Goal: Information Seeking & Learning: Learn about a topic

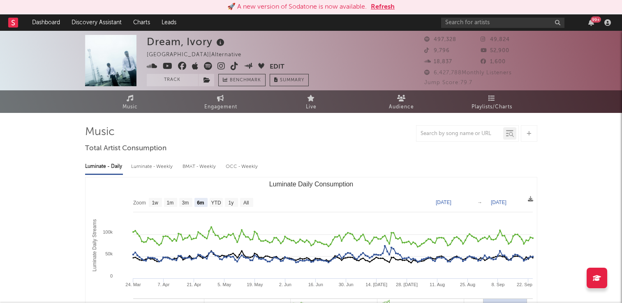
select select "6m"
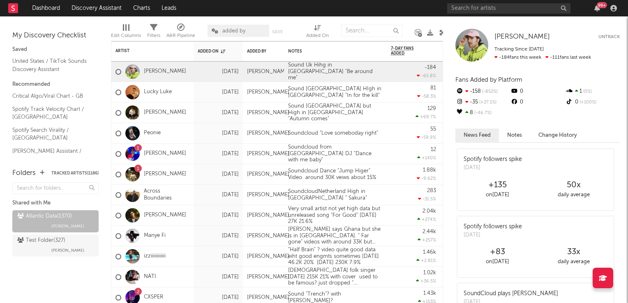
drag, startPoint x: 442, startPoint y: 34, endPoint x: 436, endPoint y: 37, distance: 6.4
click at [442, 34] on icon at bounding box center [443, 33] width 6 height 6
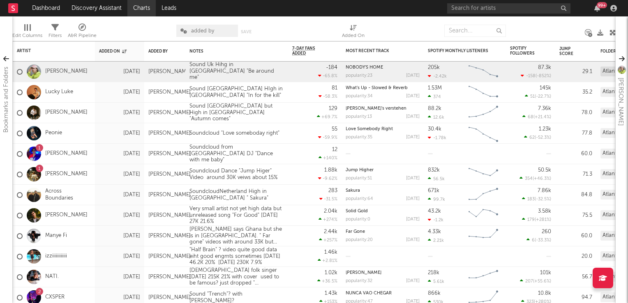
click at [141, 7] on link "Charts" at bounding box center [141, 8] width 28 height 16
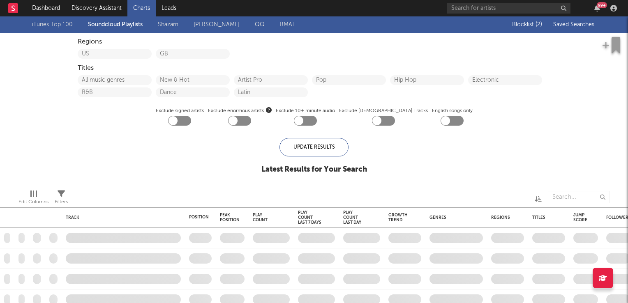
checkbox input "true"
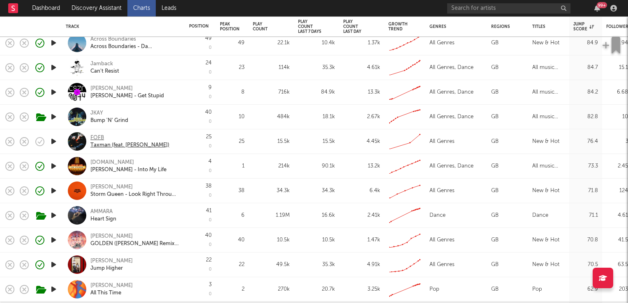
click at [97, 137] on div "FOFB" at bounding box center [129, 137] width 79 height 7
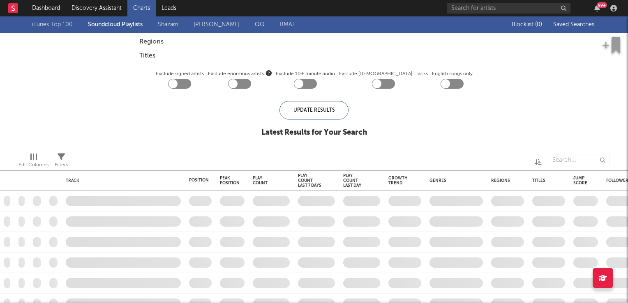
checkbox input "true"
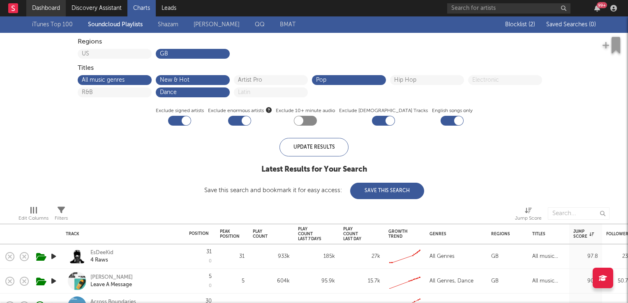
click at [41, 7] on link "Dashboard" at bounding box center [45, 8] width 39 height 16
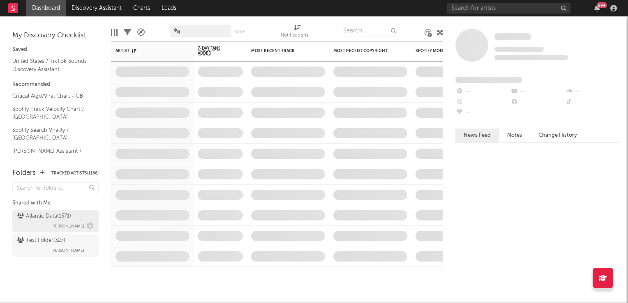
click at [50, 220] on div "Atlantic Data ( 1371 )" at bounding box center [44, 217] width 54 height 10
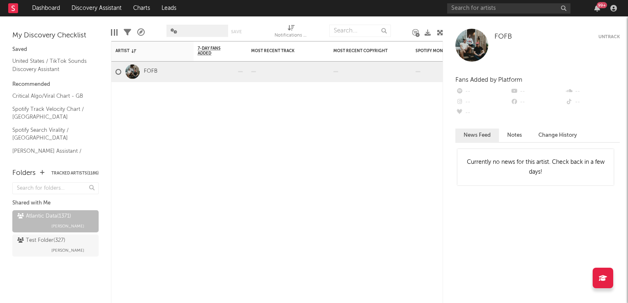
click at [442, 30] on icon at bounding box center [440, 33] width 6 height 6
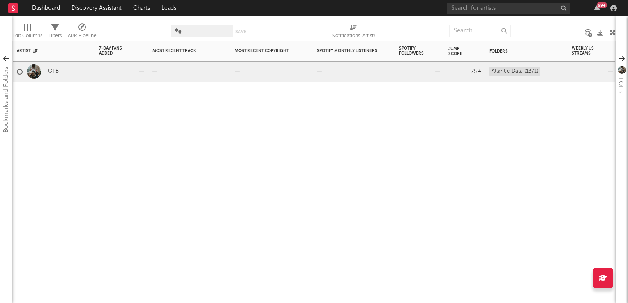
click at [194, 76] on div at bounding box center [190, 72] width 74 height 20
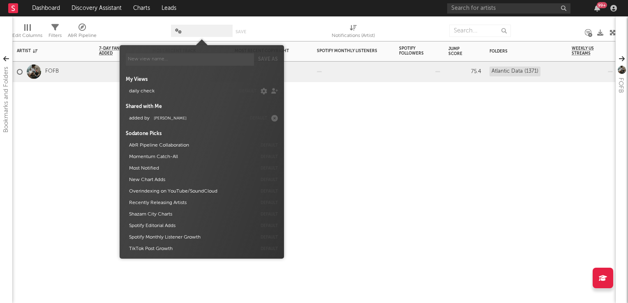
click at [199, 33] on span at bounding box center [202, 31] width 62 height 12
click at [166, 119] on span "[PERSON_NAME]" at bounding box center [170, 118] width 33 height 4
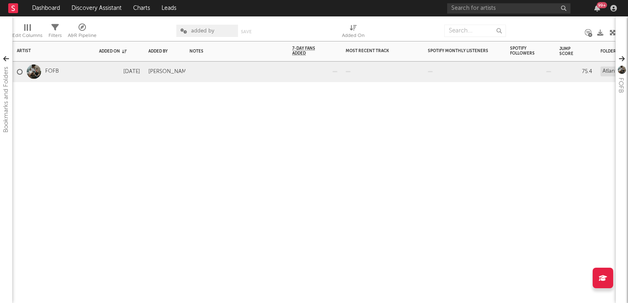
click at [340, 171] on div "Artist Notifications Added On Added By Notes 7-Day Fans Added WoW % Change Most…" at bounding box center [314, 172] width 604 height 262
click at [220, 72] on div at bounding box center [236, 72] width 103 height 20
drag, startPoint x: 220, startPoint y: 72, endPoint x: 220, endPoint y: 76, distance: 4.5
click at [220, 73] on div at bounding box center [236, 72] width 103 height 20
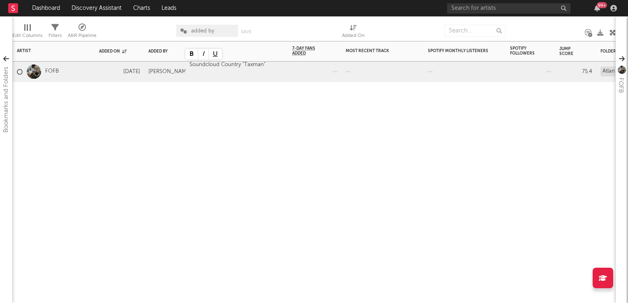
click at [222, 146] on div "Artist Notifications Added On Added By Notes 7-Day Fans Added WoW % Change Most…" at bounding box center [314, 172] width 604 height 262
click at [51, 11] on link "Dashboard" at bounding box center [45, 8] width 39 height 16
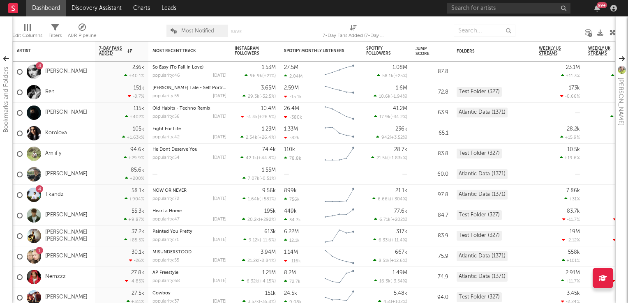
click at [46, 11] on link "Dashboard" at bounding box center [45, 8] width 39 height 16
click at [57, 73] on link "Olivia Dean" at bounding box center [66, 71] width 42 height 7
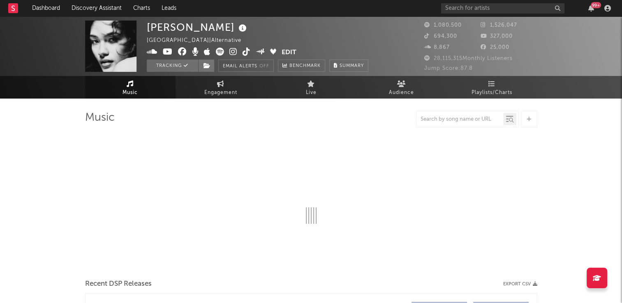
select select "6m"
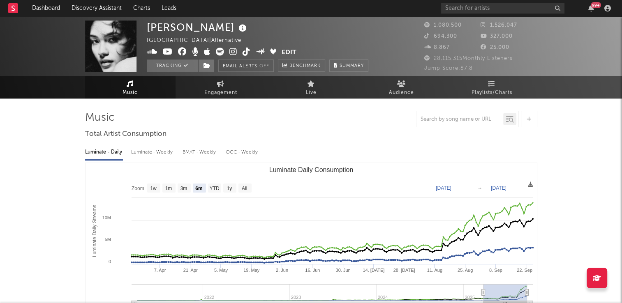
click at [247, 56] on icon at bounding box center [247, 52] width 8 height 8
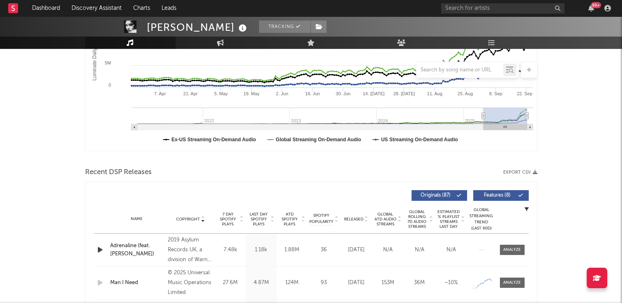
scroll to position [247, 0]
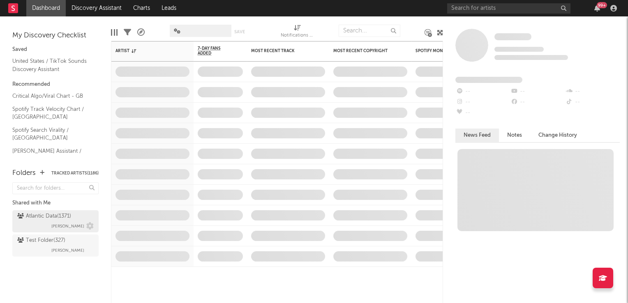
click at [59, 218] on div "Atlantic Data ( 1371 )" at bounding box center [44, 217] width 54 height 10
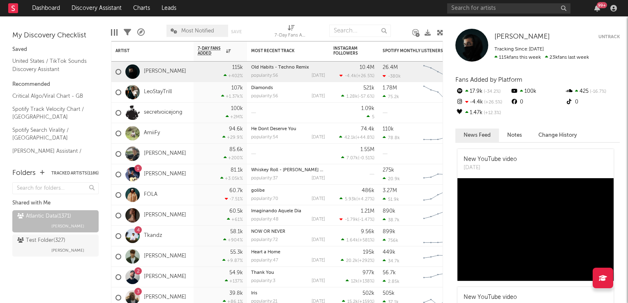
click at [211, 31] on span "Most Notified" at bounding box center [197, 30] width 33 height 5
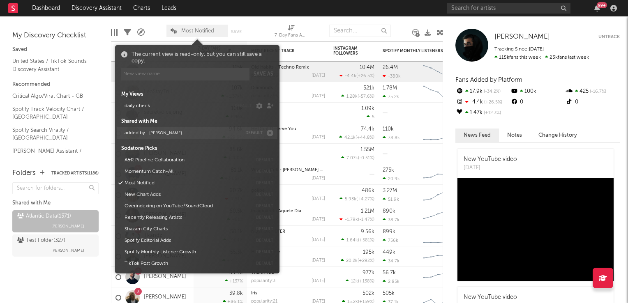
click at [183, 130] on button "added by Michele Valentini" at bounding box center [182, 133] width 120 height 12
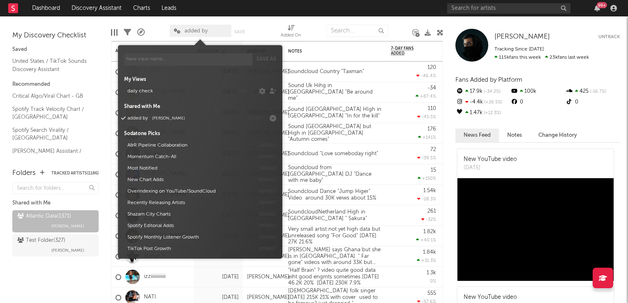
click at [259, 23] on div "Edit Columns Filters A&R Pipeline added by Save Save as Added On" at bounding box center [277, 28] width 332 height 25
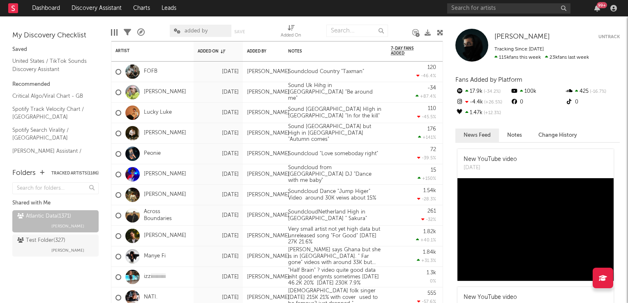
click at [440, 32] on icon at bounding box center [440, 33] width 6 height 6
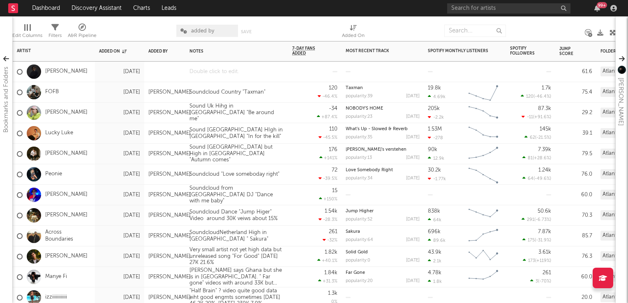
click at [222, 74] on div at bounding box center [236, 72] width 103 height 20
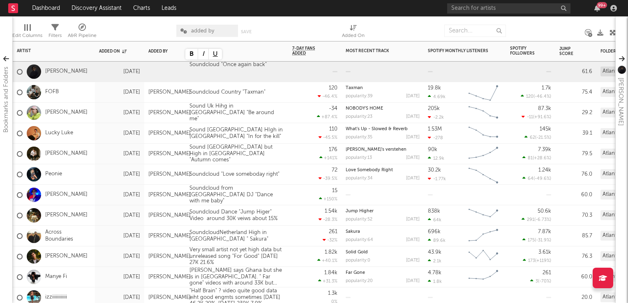
drag, startPoint x: 293, startPoint y: 114, endPoint x: 275, endPoint y: 102, distance: 21.7
click at [293, 114] on div "-34 +87.4 %" at bounding box center [314, 113] width 45 height 20
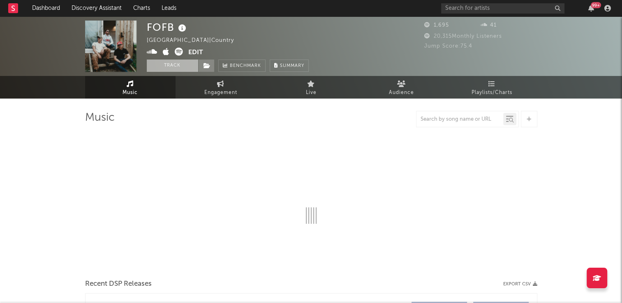
select select "1w"
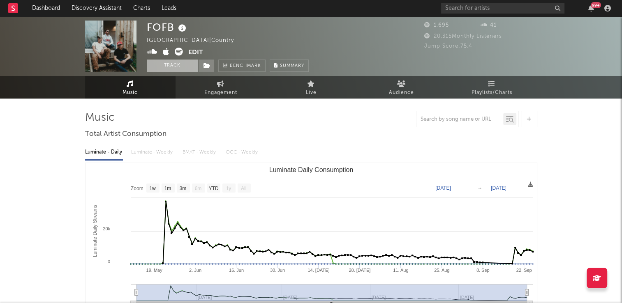
click at [176, 67] on button "Track" at bounding box center [172, 66] width 51 height 12
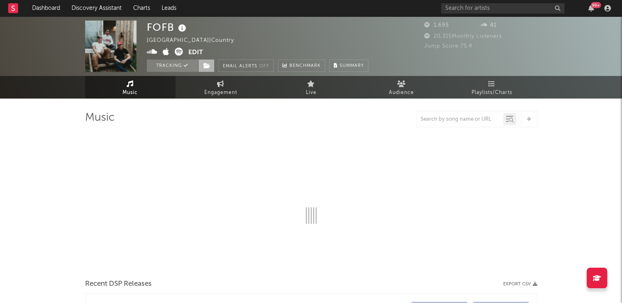
select select "1w"
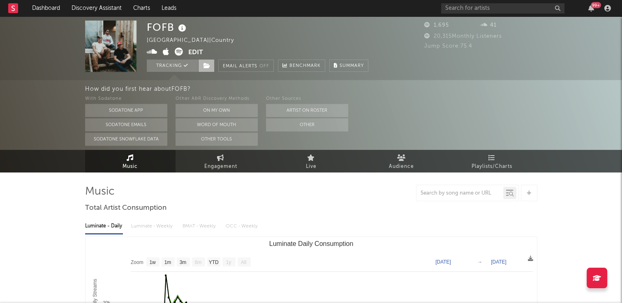
click at [206, 65] on icon at bounding box center [207, 66] width 7 height 6
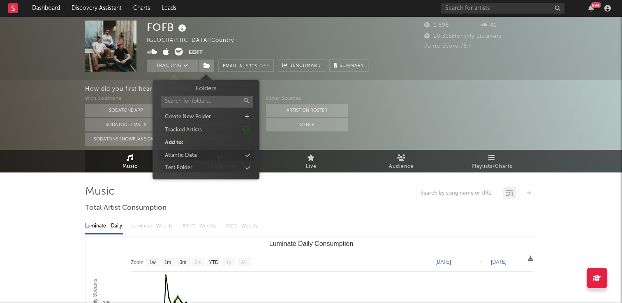
click at [206, 157] on div "Atlantic Data" at bounding box center [206, 155] width 95 height 11
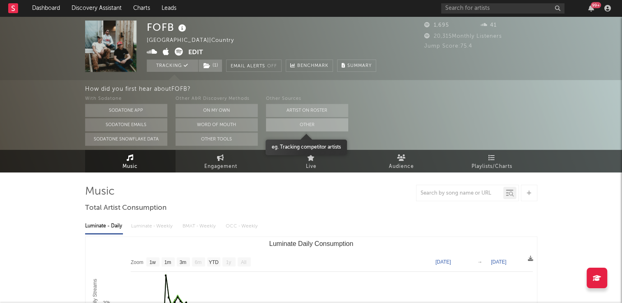
click at [312, 126] on button "Other" at bounding box center [307, 124] width 82 height 13
click at [301, 125] on button "Other" at bounding box center [307, 124] width 82 height 13
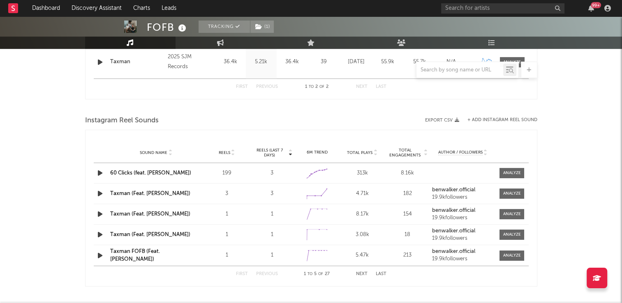
scroll to position [411, 0]
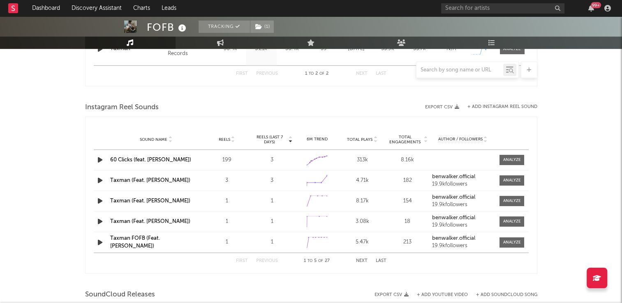
click at [98, 160] on icon "button" at bounding box center [100, 160] width 9 height 10
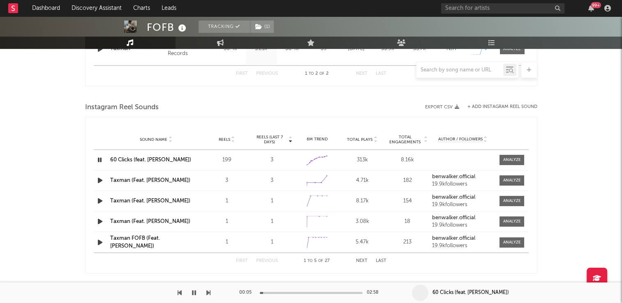
click at [98, 160] on icon "button" at bounding box center [100, 160] width 8 height 10
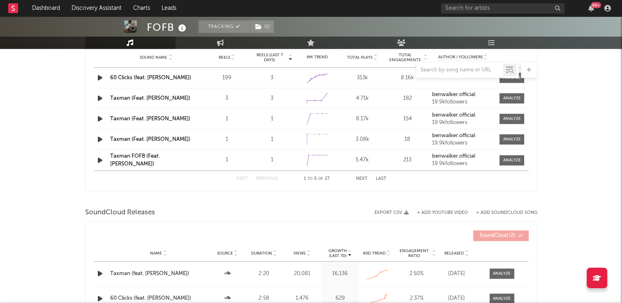
scroll to position [583, 0]
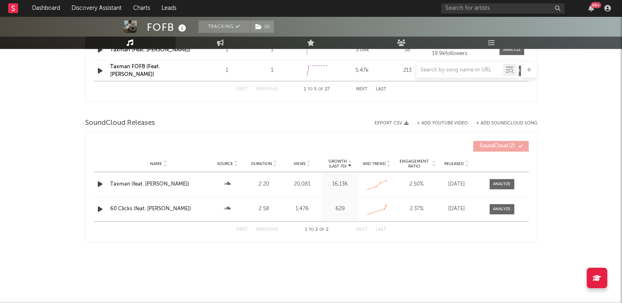
drag, startPoint x: 499, startPoint y: 185, endPoint x: 465, endPoint y: 186, distance: 34.1
click at [499, 185] on div at bounding box center [502, 184] width 18 height 6
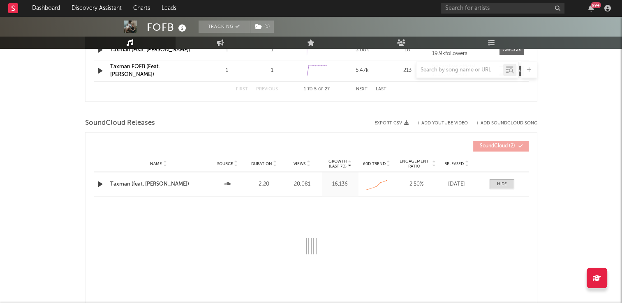
select select "All"
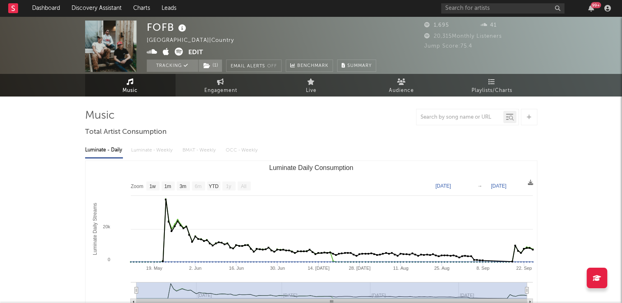
scroll to position [0, 0]
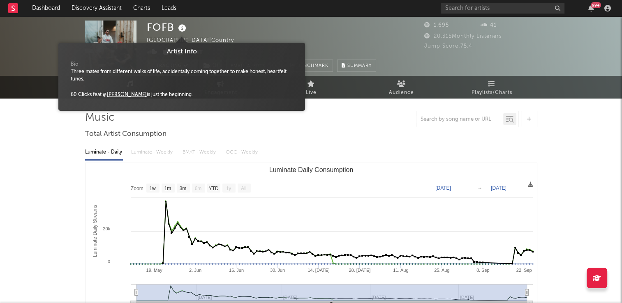
click at [183, 28] on icon at bounding box center [182, 29] width 12 height 12
click at [318, 32] on div "FOFB United Kingdom | Country Edit Tracking ( 1 ) Email Alerts Off Benchmark Su…" at bounding box center [261, 46] width 229 height 51
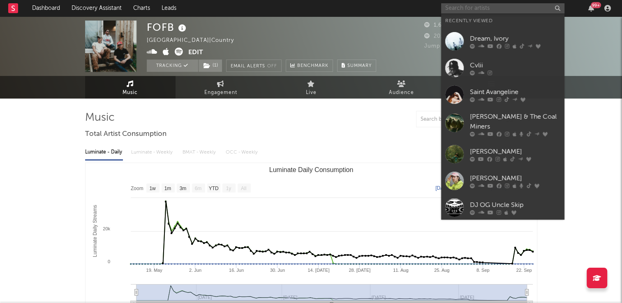
click at [476, 9] on input "text" at bounding box center [502, 8] width 123 height 10
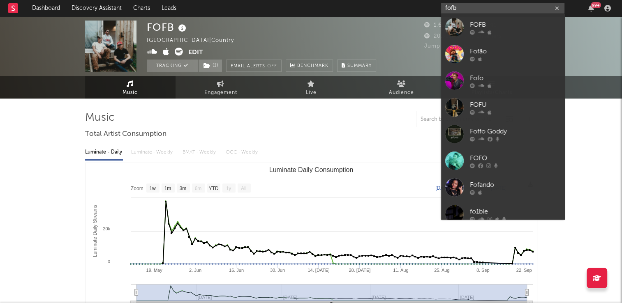
type input "fofb"
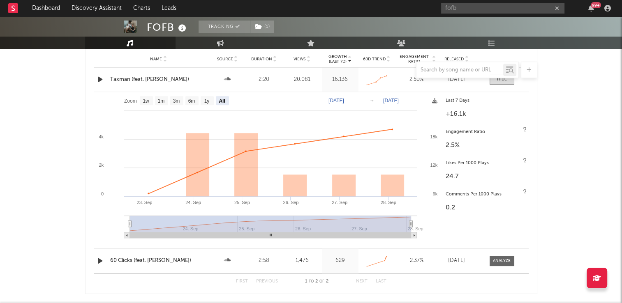
scroll to position [740, 0]
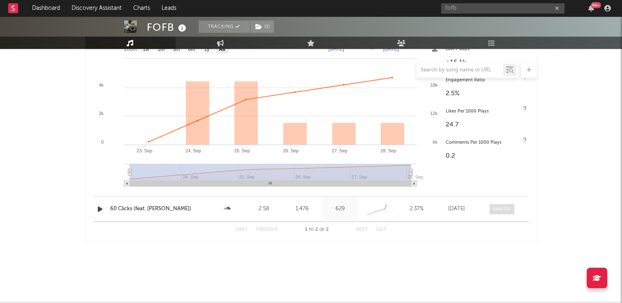
click at [504, 209] on div at bounding box center [502, 209] width 18 height 6
select select "All"
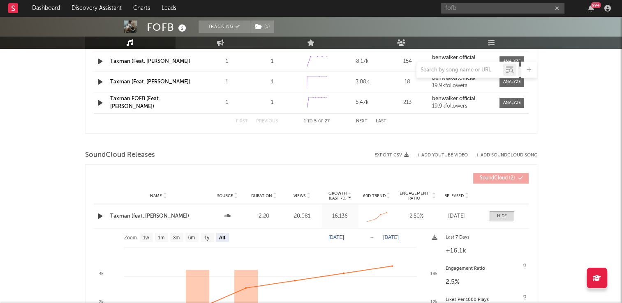
scroll to position [493, 0]
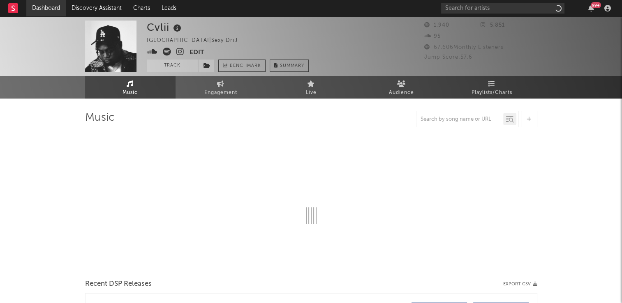
select select "6m"
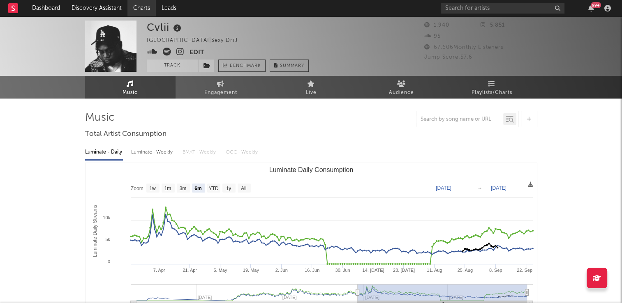
click at [138, 10] on link "Charts" at bounding box center [141, 8] width 28 height 16
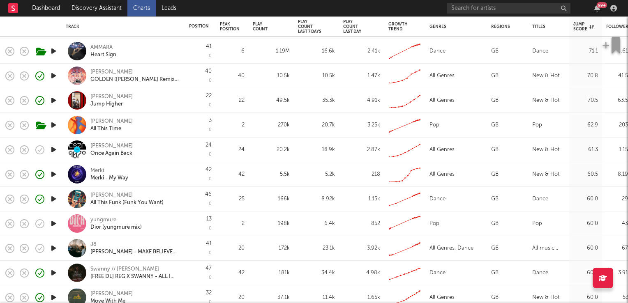
click at [53, 150] on icon "button" at bounding box center [53, 150] width 9 height 10
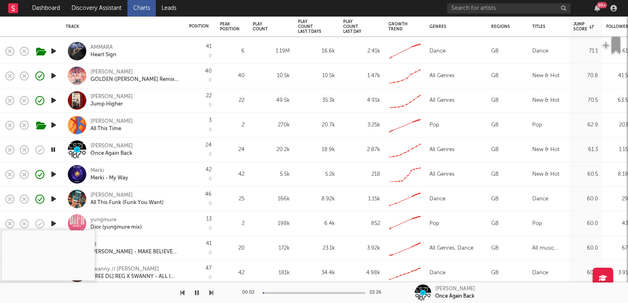
click at [53, 150] on icon "button" at bounding box center [53, 150] width 8 height 10
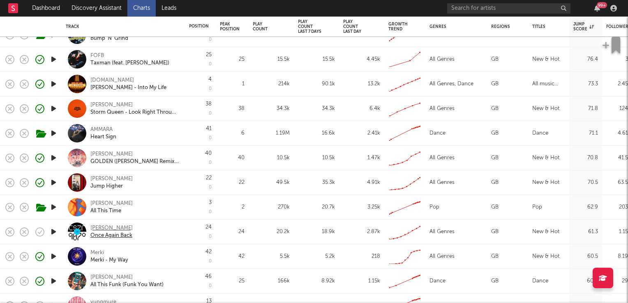
click at [113, 228] on div "[PERSON_NAME]" at bounding box center [111, 228] width 42 height 7
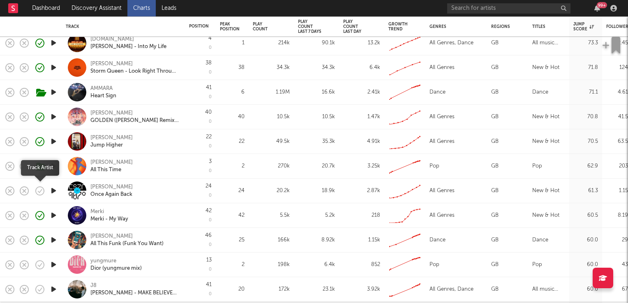
click at [39, 193] on icon "button" at bounding box center [40, 191] width 2 height 3
click at [60, 192] on icon "button" at bounding box center [59, 191] width 10 height 9
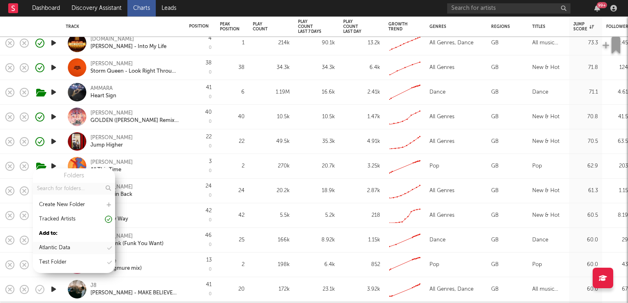
click at [76, 248] on div "Atlantic Data" at bounding box center [74, 248] width 82 height 12
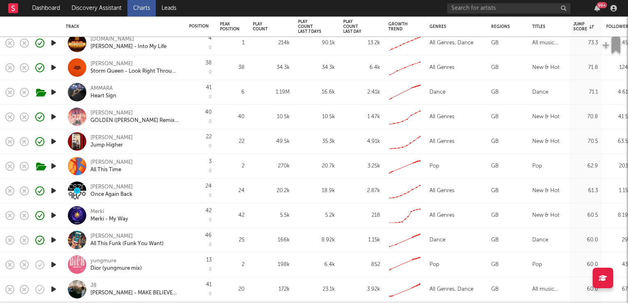
click at [53, 192] on icon "button" at bounding box center [53, 191] width 9 height 10
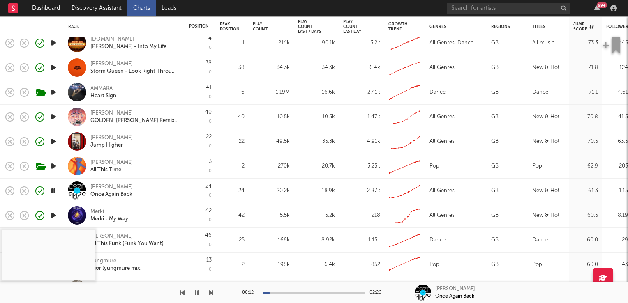
click at [53, 191] on icon "button" at bounding box center [53, 191] width 8 height 10
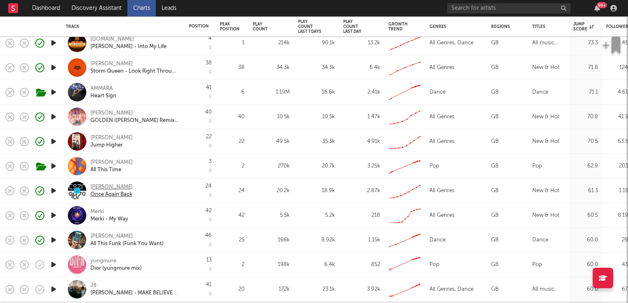
click at [104, 193] on div "Once Again Back" at bounding box center [111, 194] width 42 height 7
click at [98, 193] on div "Once Again Back" at bounding box center [111, 194] width 42 height 7
click at [77, 190] on div at bounding box center [77, 191] width 19 height 19
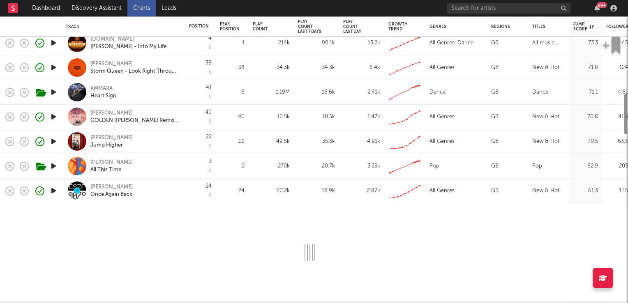
select select "1w"
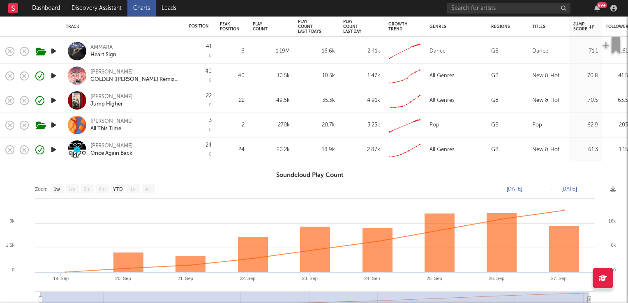
click at [53, 149] on icon "button" at bounding box center [53, 150] width 9 height 10
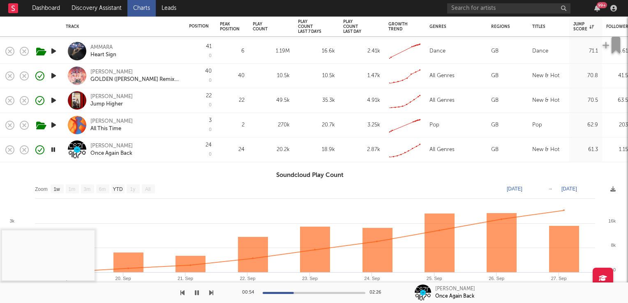
click at [52, 152] on icon "button" at bounding box center [53, 150] width 8 height 10
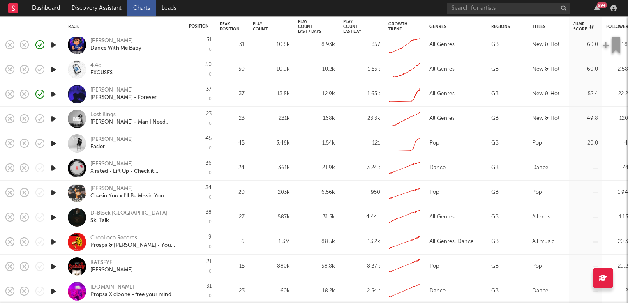
click at [51, 144] on icon "button" at bounding box center [53, 144] width 9 height 10
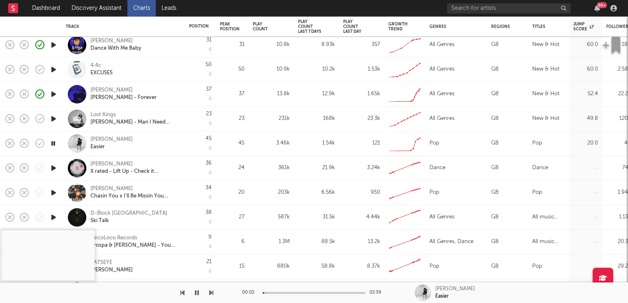
click at [51, 144] on icon "button" at bounding box center [53, 144] width 8 height 10
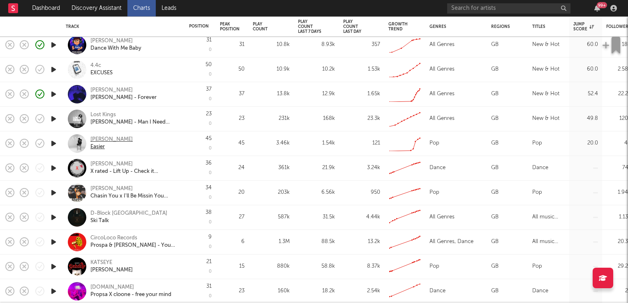
click at [104, 138] on div "[PERSON_NAME]" at bounding box center [111, 139] width 42 height 7
click at [108, 139] on div "[PERSON_NAME]" at bounding box center [111, 139] width 42 height 7
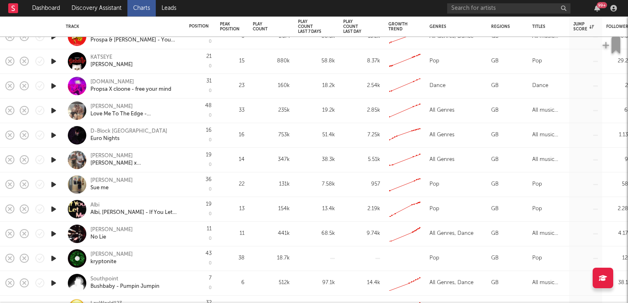
click at [53, 111] on icon "button" at bounding box center [53, 111] width 9 height 10
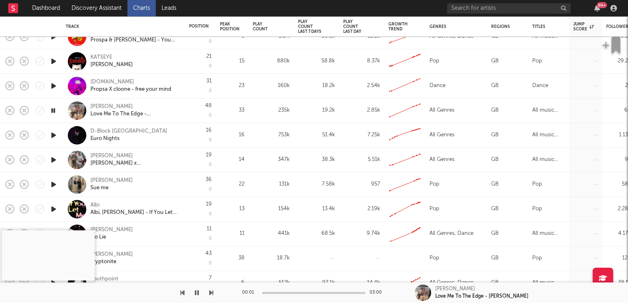
click at [53, 111] on icon "button" at bounding box center [53, 111] width 8 height 10
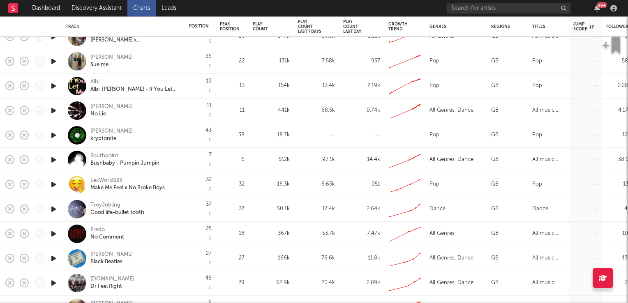
click at [55, 111] on icon "button" at bounding box center [53, 111] width 9 height 10
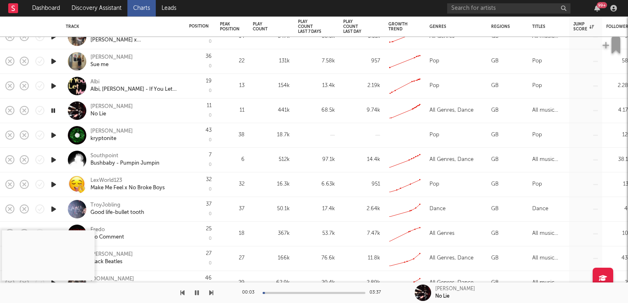
click at [55, 111] on icon "button" at bounding box center [53, 111] width 8 height 10
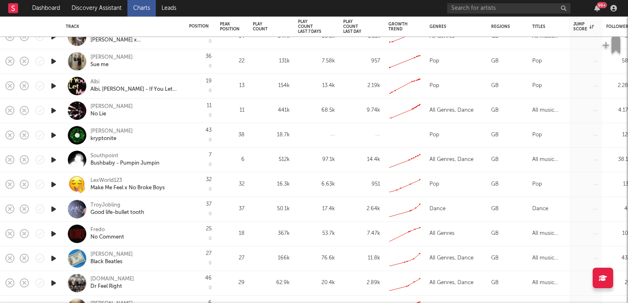
click at [97, 106] on div "Harry T" at bounding box center [111, 106] width 42 height 7
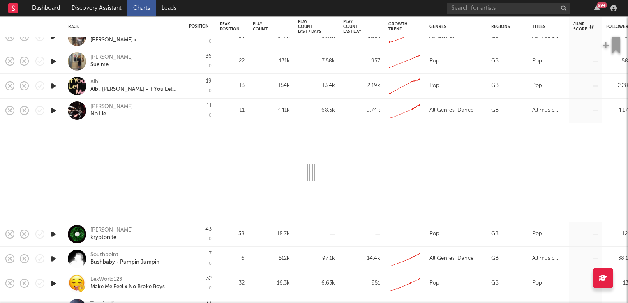
select select "1w"
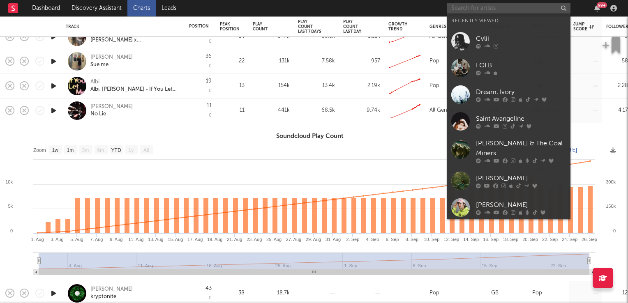
click at [474, 12] on input "text" at bounding box center [508, 8] width 123 height 10
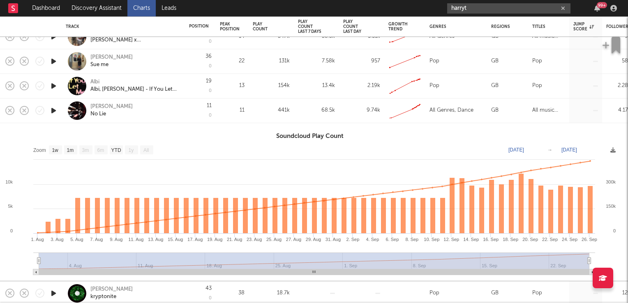
type input "harryt"
click at [53, 111] on icon "button" at bounding box center [53, 111] width 9 height 10
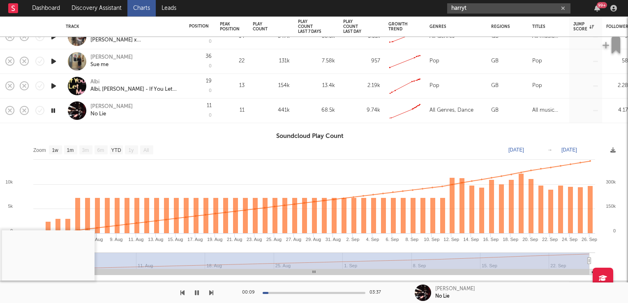
click at [53, 111] on icon "button" at bounding box center [53, 111] width 8 height 10
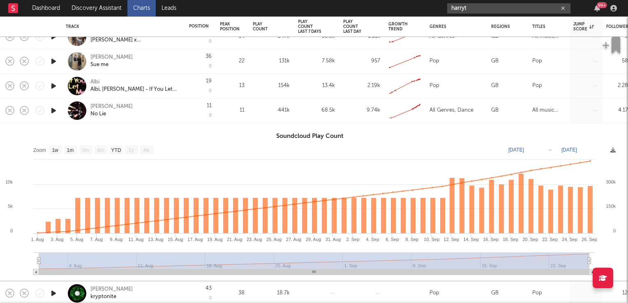
click at [51, 109] on icon "button" at bounding box center [53, 111] width 9 height 10
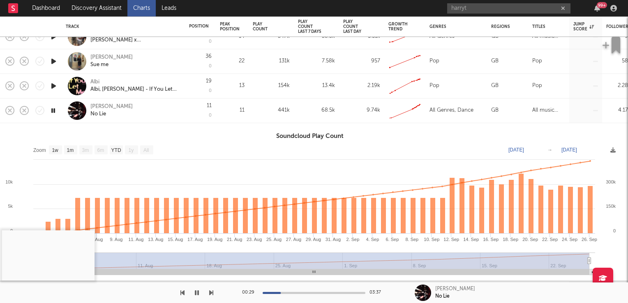
click at [196, 294] on icon "button" at bounding box center [197, 293] width 4 height 7
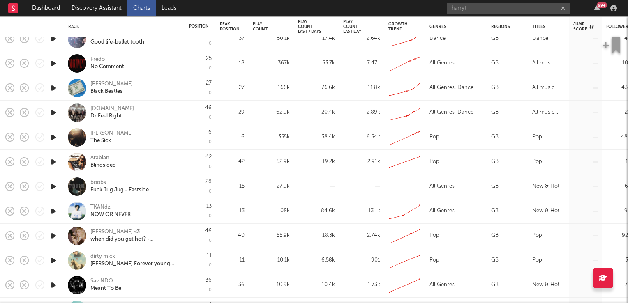
click at [55, 113] on icon "button" at bounding box center [53, 113] width 9 height 10
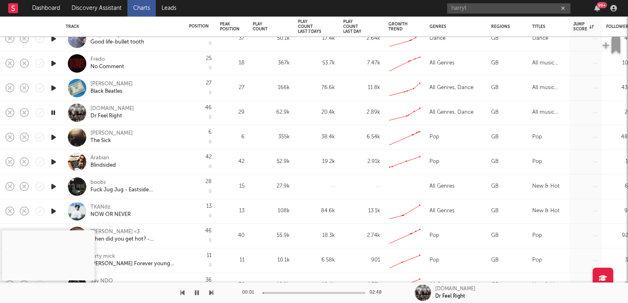
click at [55, 113] on icon "button" at bounding box center [53, 113] width 8 height 10
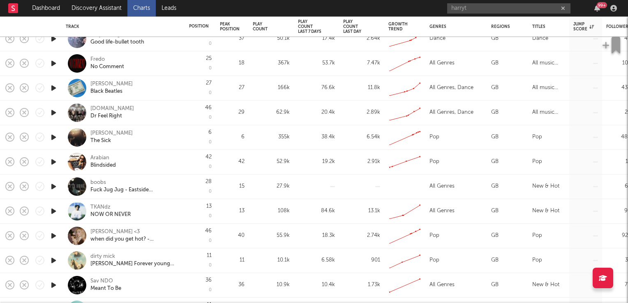
click at [53, 161] on icon "button" at bounding box center [53, 162] width 9 height 10
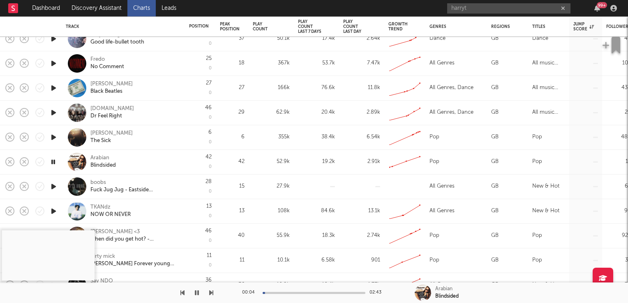
click at [102, 160] on div "Arabian" at bounding box center [99, 158] width 19 height 7
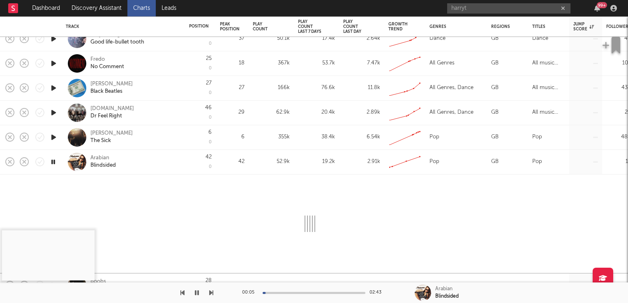
select select "1w"
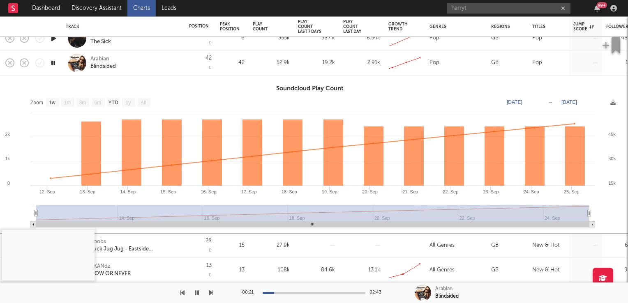
click at [99, 60] on div "Arabian" at bounding box center [99, 59] width 19 height 7
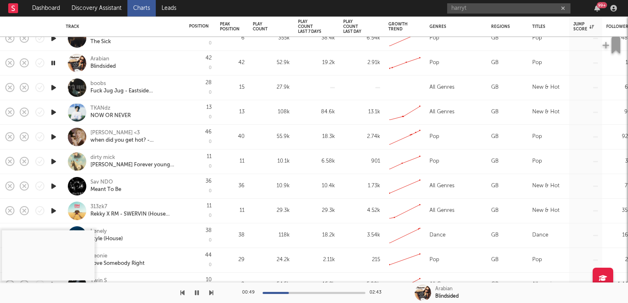
click at [104, 68] on div "Blindsided" at bounding box center [102, 66] width 25 height 7
select select "1w"
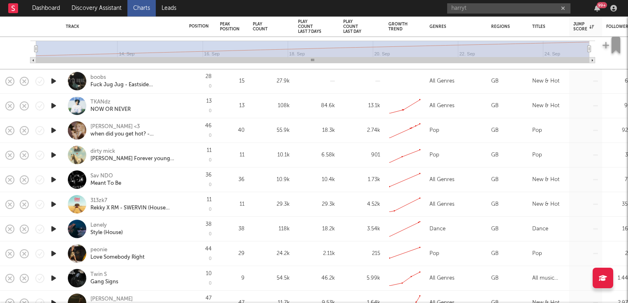
click at [55, 180] on icon "button" at bounding box center [53, 180] width 9 height 10
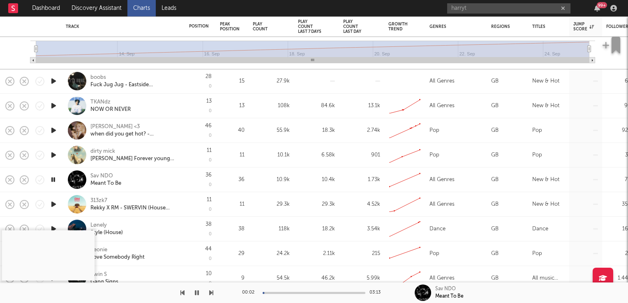
click at [53, 180] on icon "button" at bounding box center [53, 180] width 8 height 10
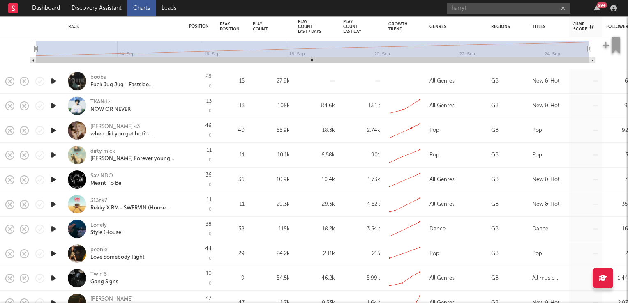
click at [55, 156] on icon "button" at bounding box center [53, 155] width 9 height 10
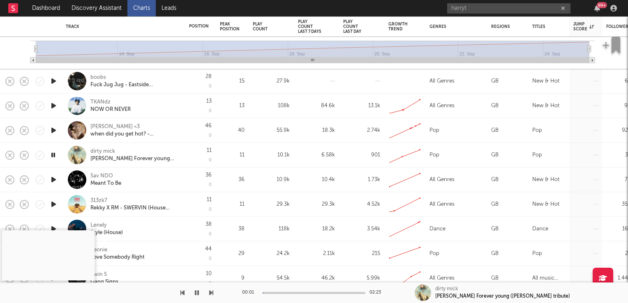
click at [55, 156] on icon "button" at bounding box center [53, 155] width 8 height 10
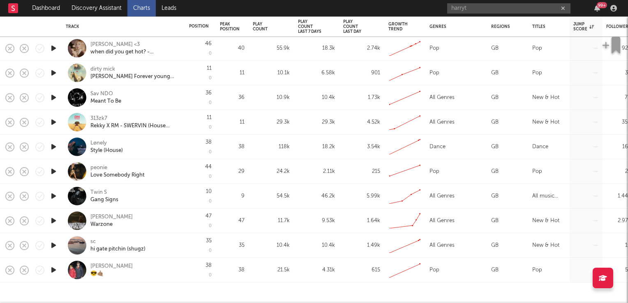
click at [53, 196] on icon "button" at bounding box center [53, 196] width 9 height 10
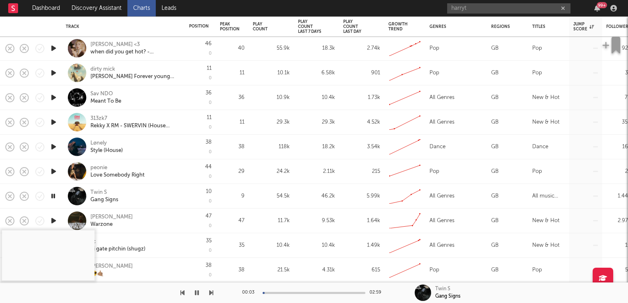
click at [53, 196] on icon "button" at bounding box center [53, 196] width 8 height 10
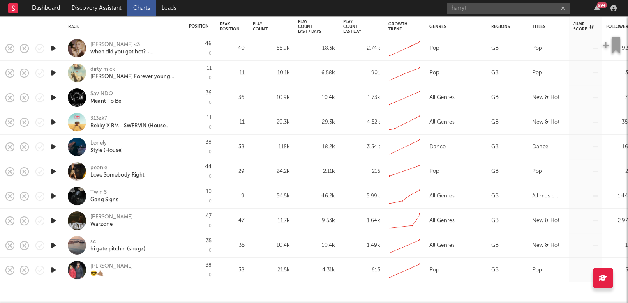
click at [97, 192] on div "Twin S" at bounding box center [98, 192] width 16 height 7
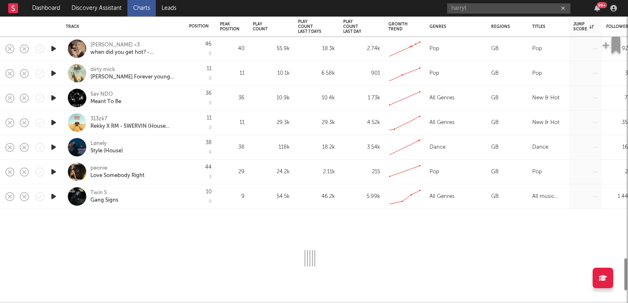
select select "1w"
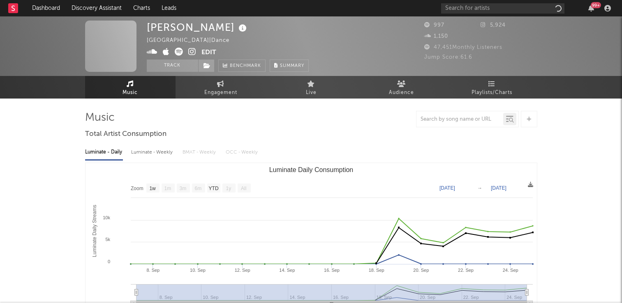
select select "1w"
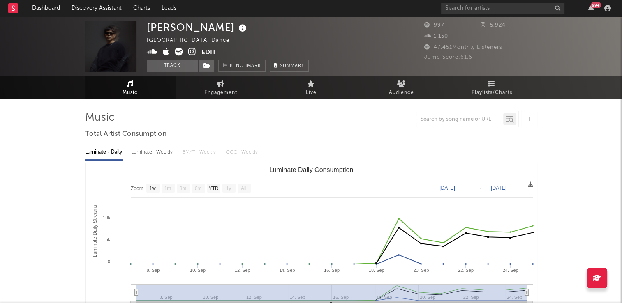
click at [237, 29] on icon at bounding box center [243, 29] width 12 height 12
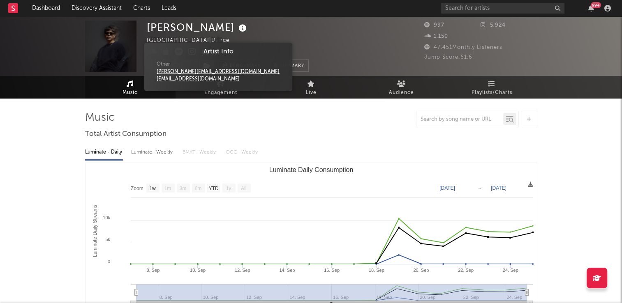
click at [268, 35] on div "[PERSON_NAME] [GEOGRAPHIC_DATA] | Dance Edit Track Benchmark Summary" at bounding box center [228, 46] width 162 height 51
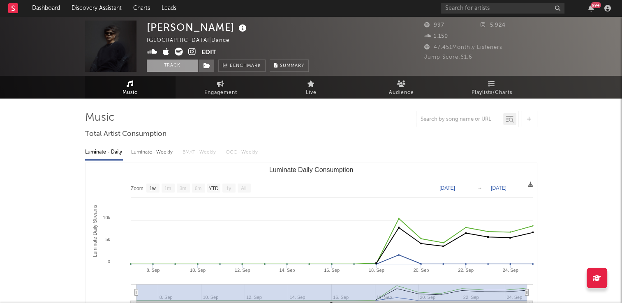
click at [178, 67] on button "Track" at bounding box center [172, 66] width 51 height 12
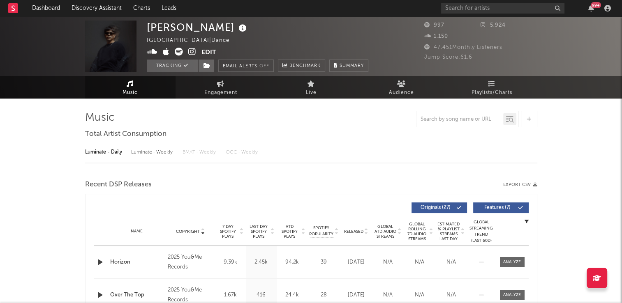
select select "1w"
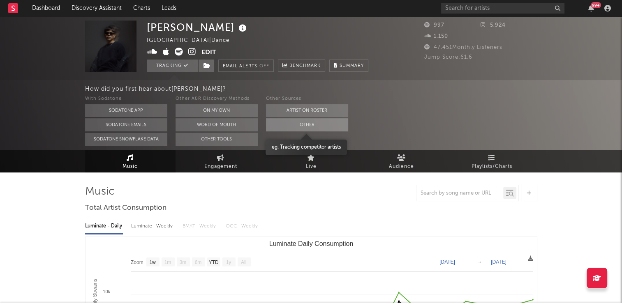
click at [310, 127] on button "Other" at bounding box center [307, 124] width 82 height 13
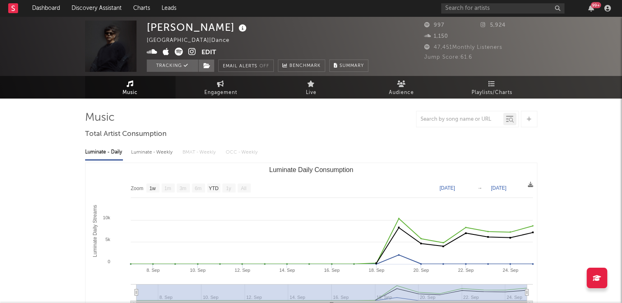
click at [141, 86] on link "Music" at bounding box center [130, 87] width 90 height 23
click at [237, 28] on icon at bounding box center [243, 29] width 12 height 12
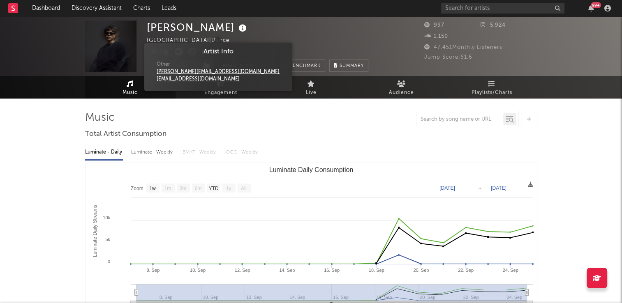
click at [326, 31] on div "[PERSON_NAME] [GEOGRAPHIC_DATA] | Dance Edit Tracking Email Alerts Off Benchmar…" at bounding box center [258, 46] width 222 height 51
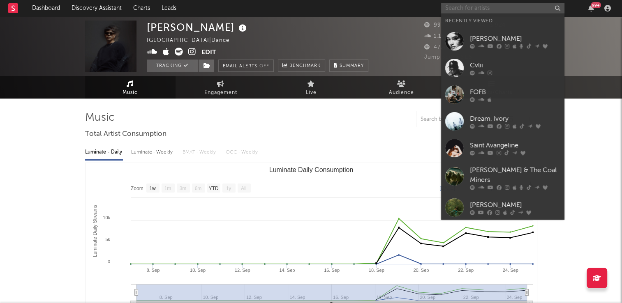
click at [474, 9] on input "text" at bounding box center [502, 8] width 123 height 10
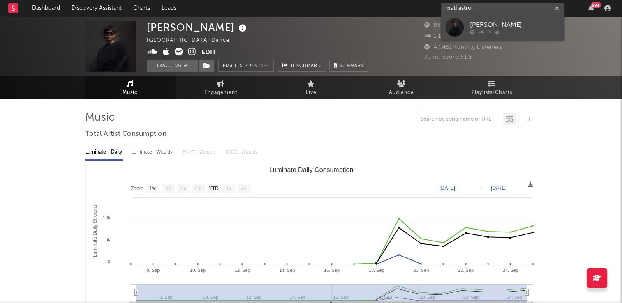
type input "mati astro"
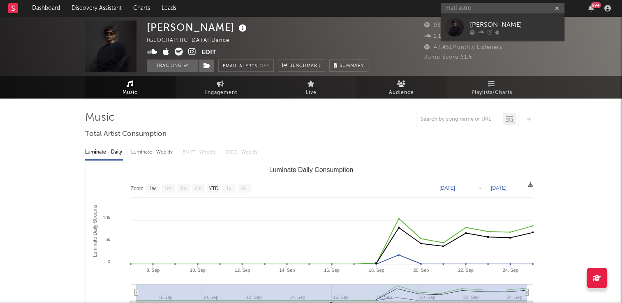
drag, startPoint x: 490, startPoint y: 26, endPoint x: 412, endPoint y: 84, distance: 97.4
click at [490, 26] on div "[PERSON_NAME]" at bounding box center [515, 25] width 90 height 10
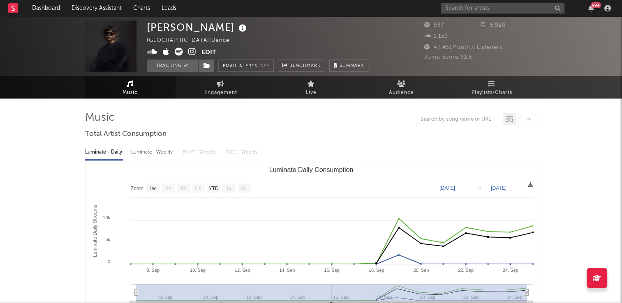
click at [193, 53] on icon at bounding box center [192, 52] width 8 height 8
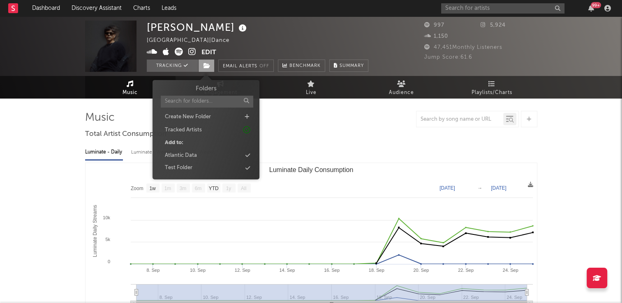
click at [204, 63] on icon at bounding box center [207, 66] width 7 height 6
click at [194, 153] on div "Atlantic Data" at bounding box center [181, 156] width 32 height 8
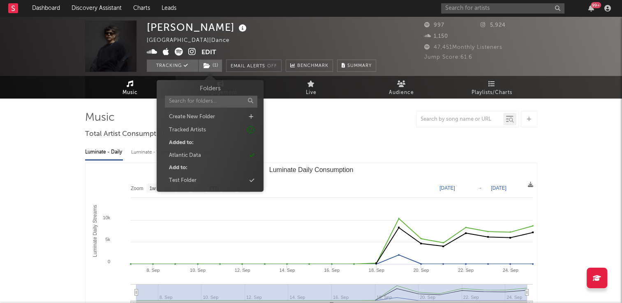
click at [304, 32] on div "[PERSON_NAME] [GEOGRAPHIC_DATA] | Dance Edit Tracking ( 1 ) Email Alerts Off Be…" at bounding box center [261, 46] width 229 height 51
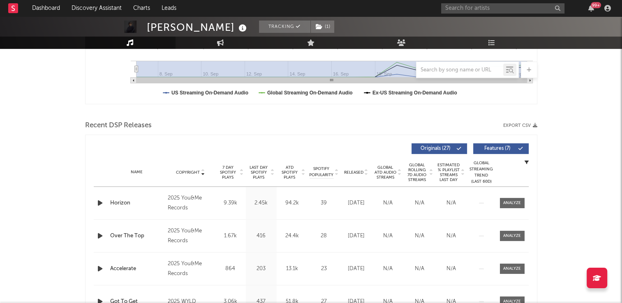
scroll to position [288, 0]
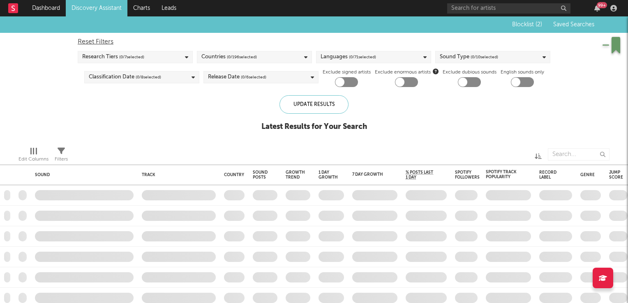
checkbox input "true"
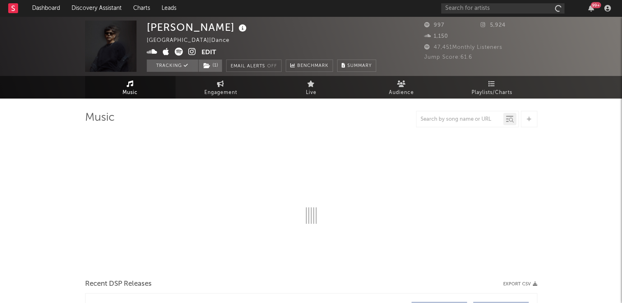
select select "1w"
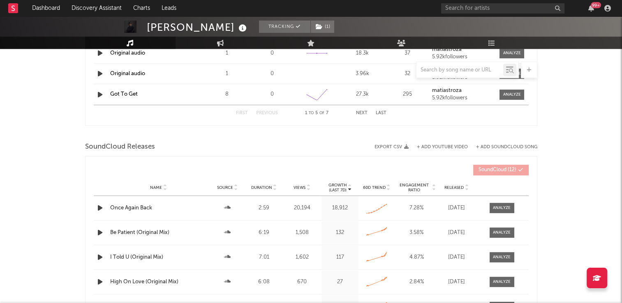
scroll to position [699, 0]
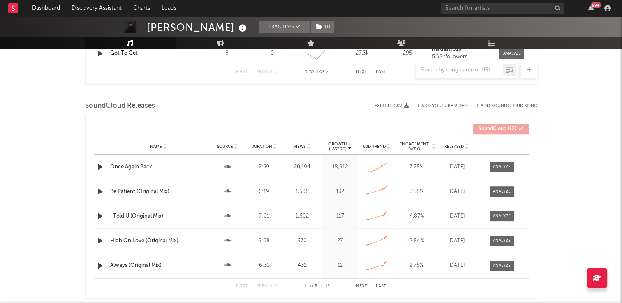
drag, startPoint x: 507, startPoint y: 167, endPoint x: 482, endPoint y: 164, distance: 24.9
click at [507, 167] on div at bounding box center [502, 167] width 18 height 6
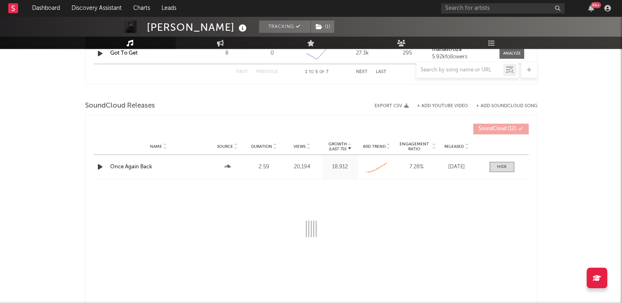
select select "All"
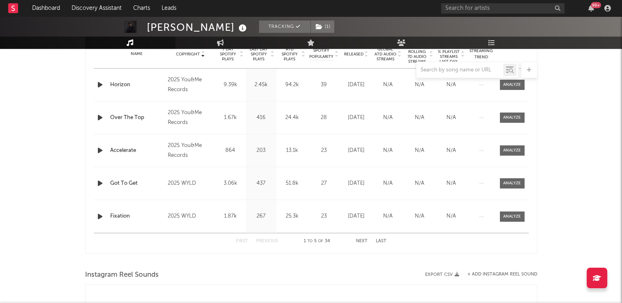
scroll to position [329, 0]
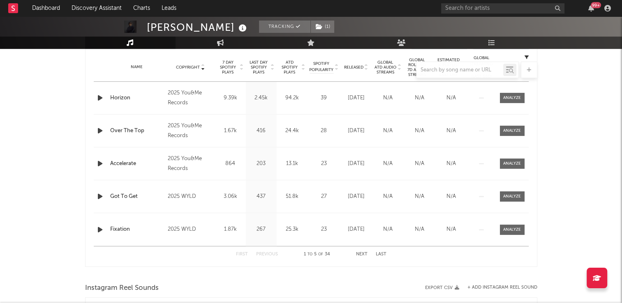
click at [363, 254] on button "Next" at bounding box center [362, 254] width 12 height 5
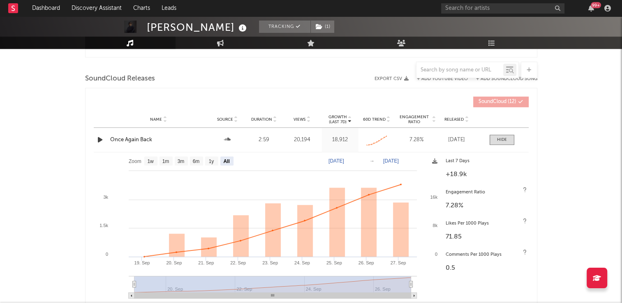
scroll to position [740, 0]
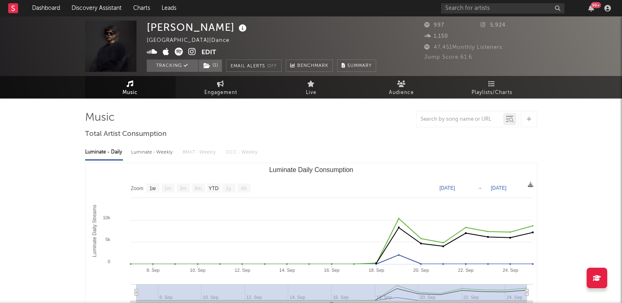
select select "1w"
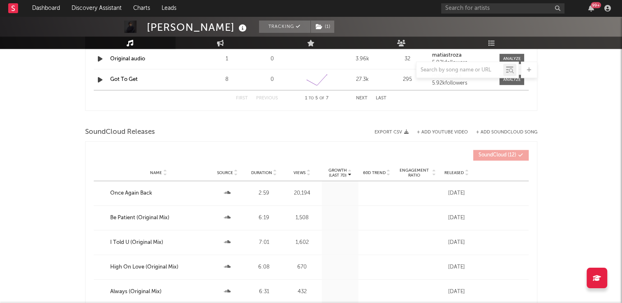
scroll to position [740, 0]
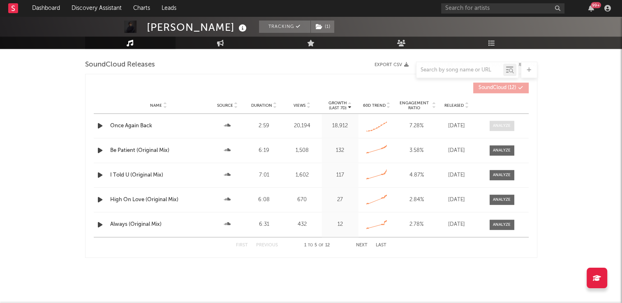
click at [494, 127] on div at bounding box center [502, 126] width 18 height 6
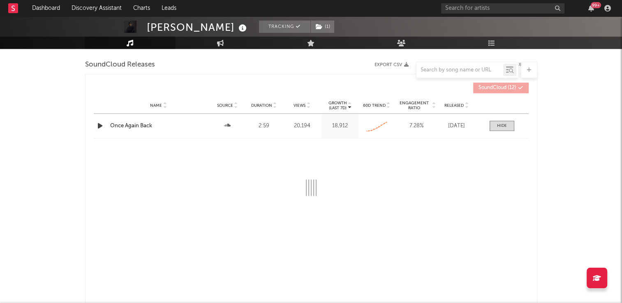
select select "All"
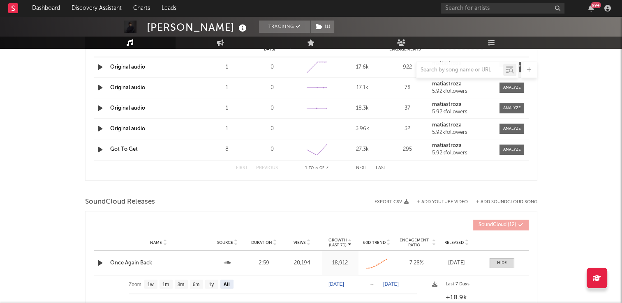
scroll to position [658, 0]
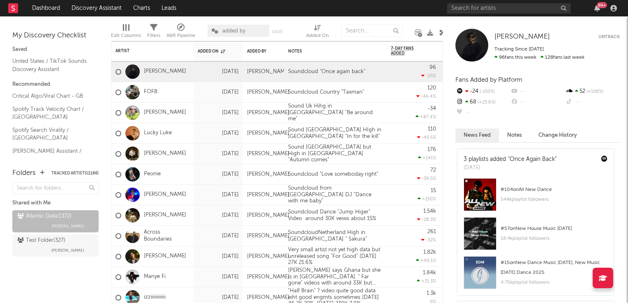
click at [440, 32] on icon at bounding box center [443, 33] width 6 height 6
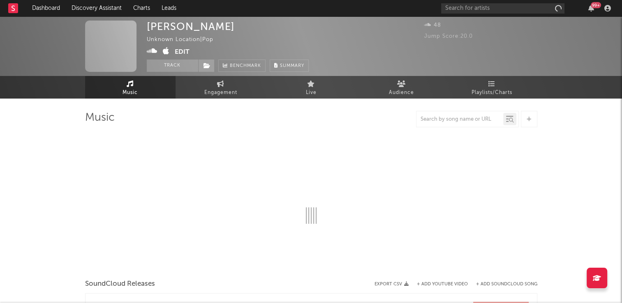
select select "1w"
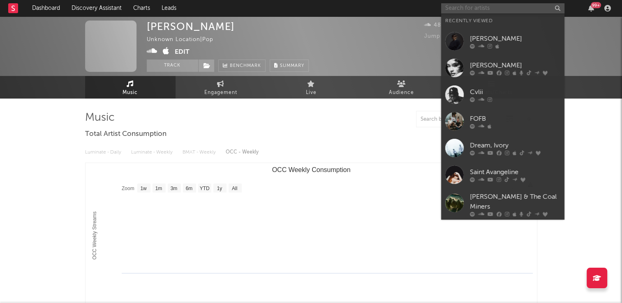
click at [480, 9] on input "text" at bounding box center [502, 8] width 123 height 10
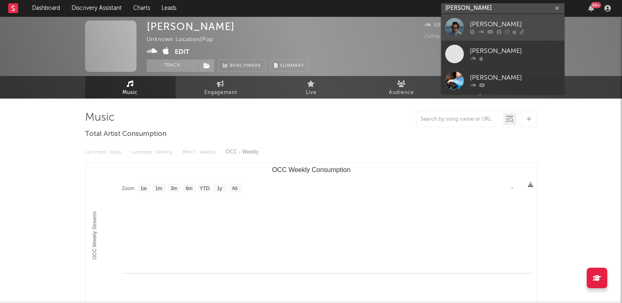
type input "[PERSON_NAME]"
click at [497, 23] on div "[PERSON_NAME]" at bounding box center [515, 25] width 90 height 10
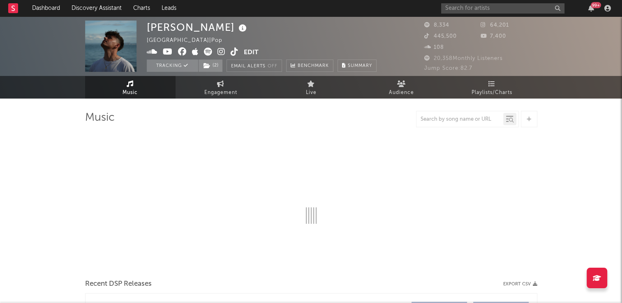
select select "1w"
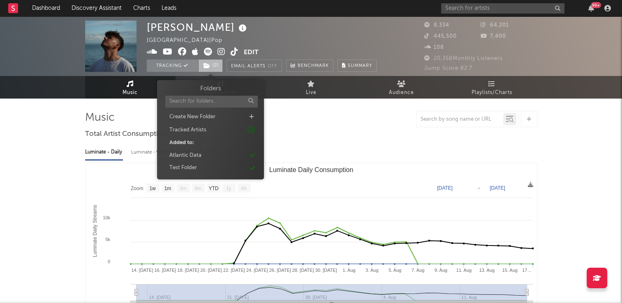
click at [208, 67] on icon at bounding box center [207, 66] width 7 height 6
click at [319, 35] on div "Billy Reekie United Kingdom | Pop Edit Tracking ( 2 ) Email Alerts Off Benchmar…" at bounding box center [262, 46] width 230 height 51
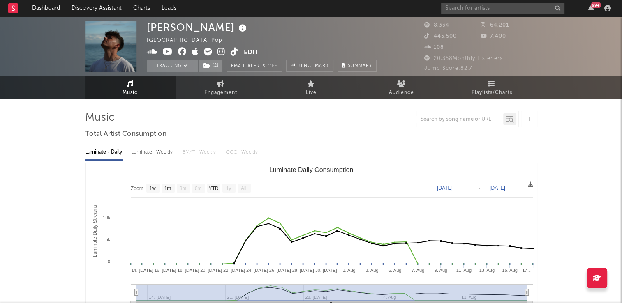
click at [237, 29] on icon at bounding box center [243, 29] width 12 height 12
click at [312, 32] on div "Billy Reekie United Kingdom | Pop Edit Tracking ( 2 ) Email Alerts Off Benchmar…" at bounding box center [262, 46] width 230 height 51
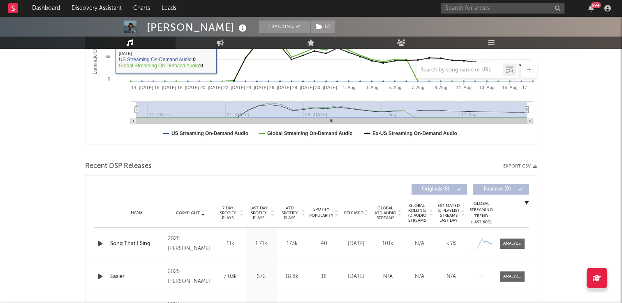
scroll to position [247, 0]
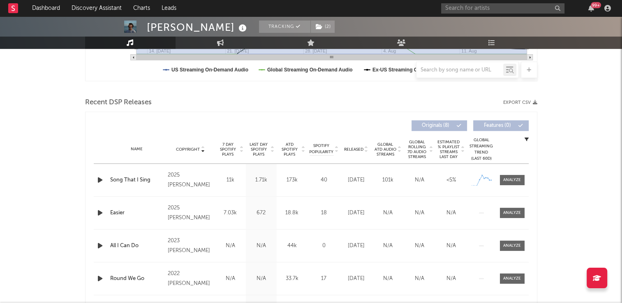
click at [99, 213] on icon "button" at bounding box center [100, 213] width 9 height 10
click at [99, 213] on icon "button" at bounding box center [100, 213] width 8 height 10
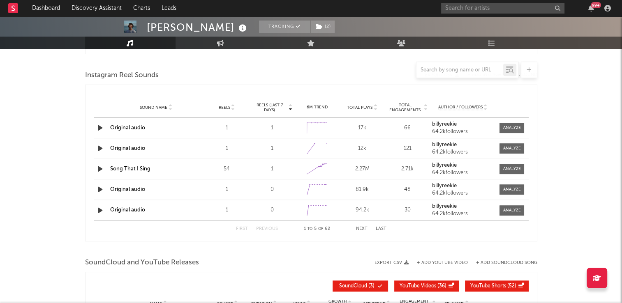
scroll to position [576, 0]
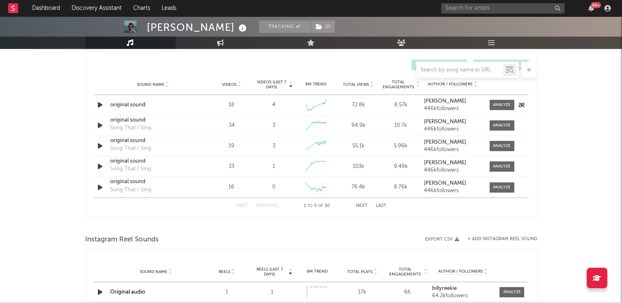
click at [99, 106] on icon "button" at bounding box center [100, 105] width 9 height 10
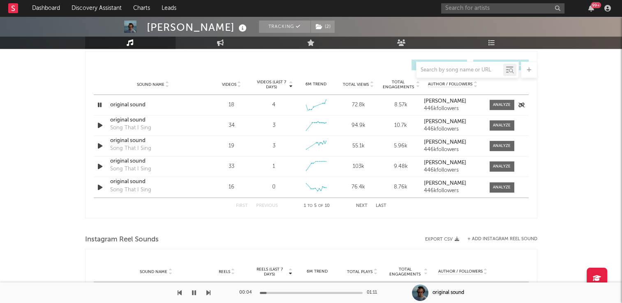
click at [99, 106] on icon "button" at bounding box center [100, 105] width 8 height 10
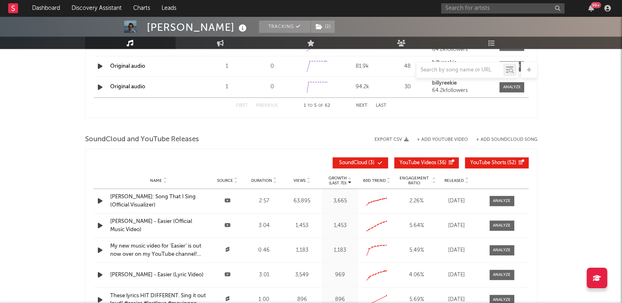
scroll to position [905, 0]
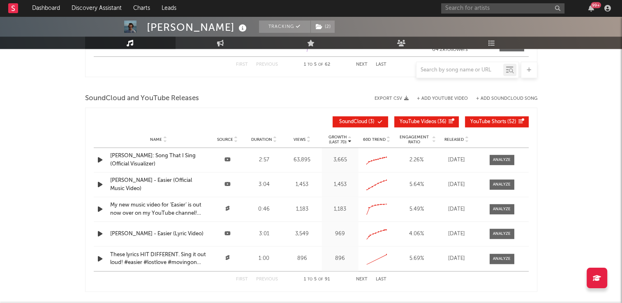
click at [99, 185] on icon "button" at bounding box center [100, 185] width 9 height 10
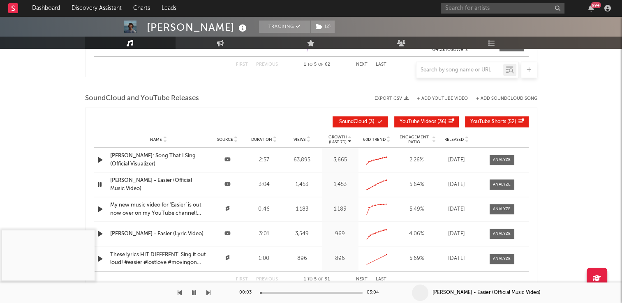
click at [99, 185] on icon "button" at bounding box center [100, 185] width 8 height 10
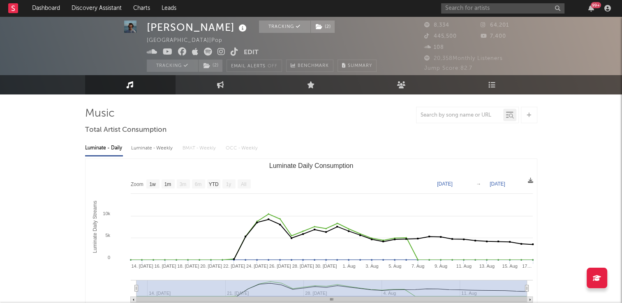
scroll to position [0, 0]
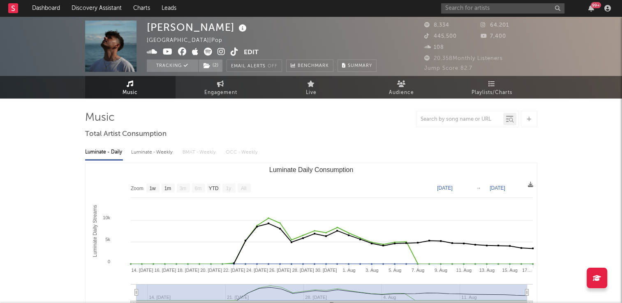
click at [234, 56] on icon at bounding box center [235, 52] width 8 height 8
click at [234, 94] on span "Engagement" at bounding box center [220, 93] width 33 height 10
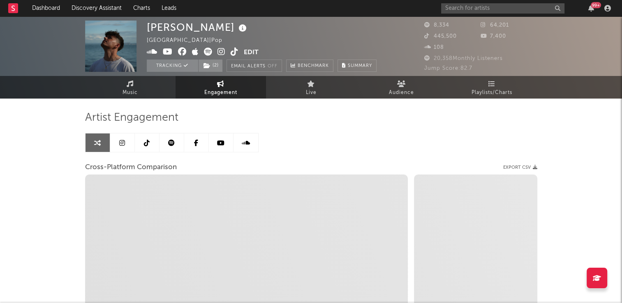
select select "1w"
click at [146, 141] on icon at bounding box center [147, 143] width 6 height 7
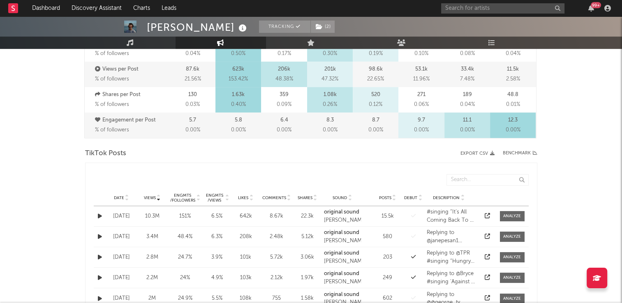
select select "6m"
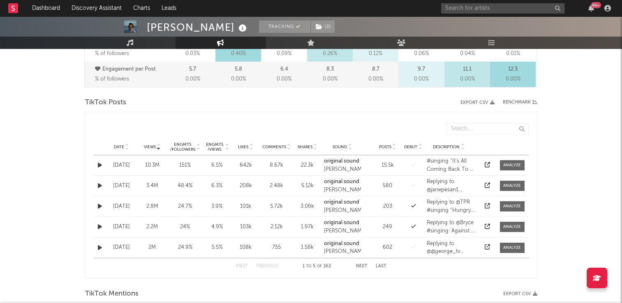
click at [126, 147] on icon at bounding box center [127, 148] width 4 height 3
click at [361, 267] on button "Next" at bounding box center [362, 266] width 12 height 5
click at [360, 268] on button "Next" at bounding box center [362, 266] width 12 height 5
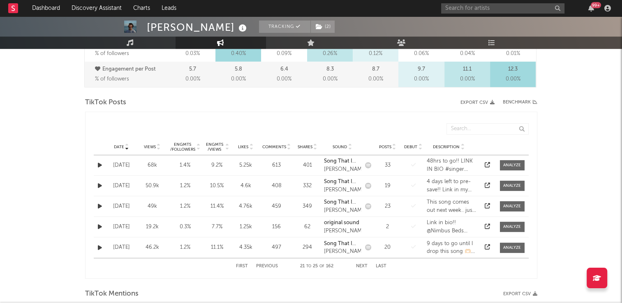
click at [360, 268] on button "Next" at bounding box center [362, 266] width 12 height 5
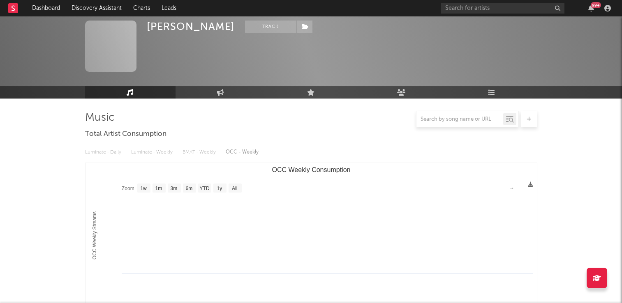
select select "1w"
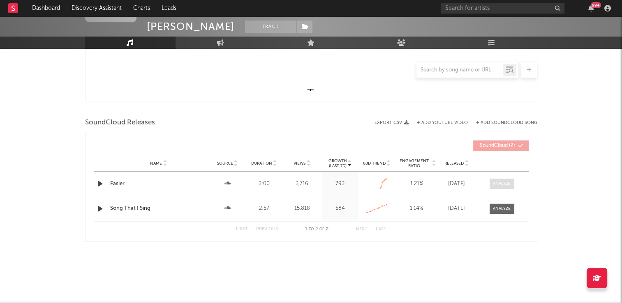
click at [498, 183] on div at bounding box center [502, 184] width 18 height 6
select select "All"
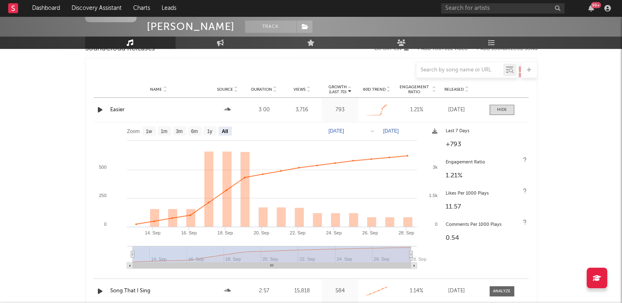
scroll to position [309, 0]
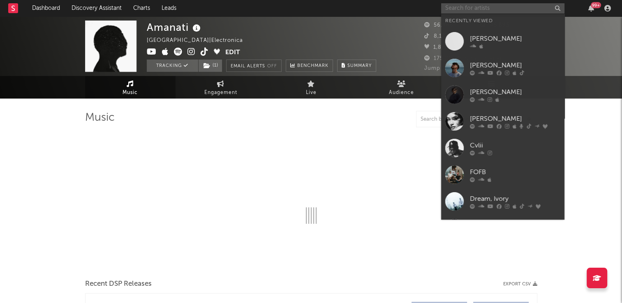
click at [484, 11] on input "text" at bounding box center [502, 8] width 123 height 10
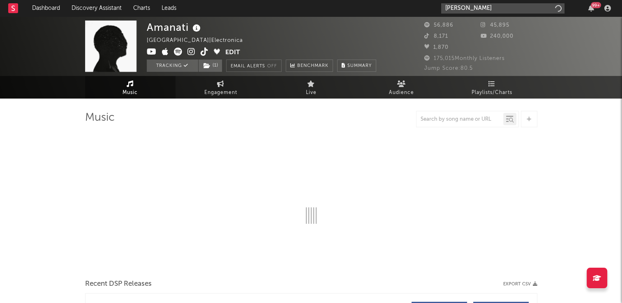
type input "harry t"
select select "6m"
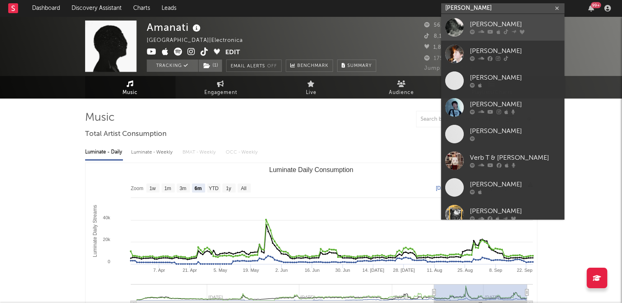
type input "harry t"
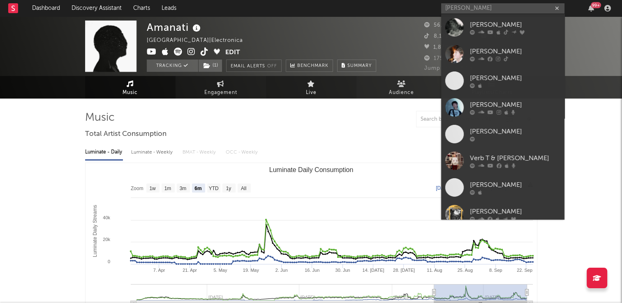
drag, startPoint x: 485, startPoint y: 28, endPoint x: 304, endPoint y: 86, distance: 190.0
click at [485, 28] on div "Harry T" at bounding box center [515, 25] width 90 height 10
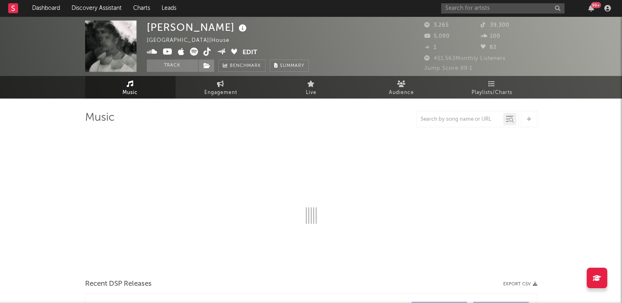
select select "1w"
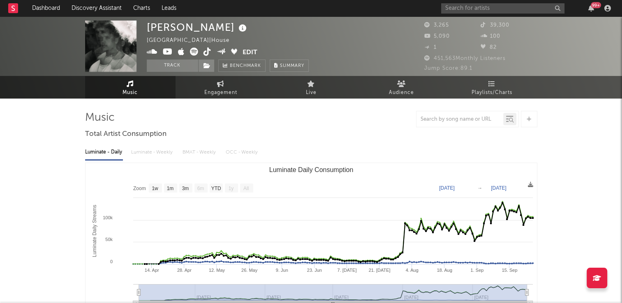
click at [237, 29] on icon at bounding box center [243, 29] width 12 height 12
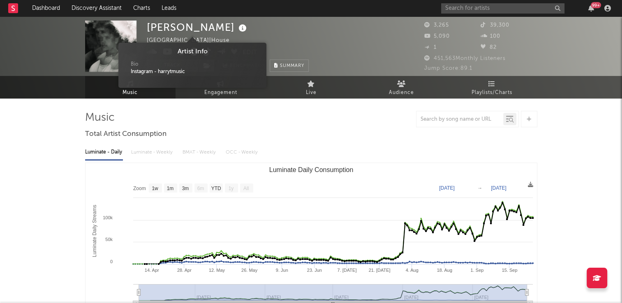
click at [238, 34] on div "Harry T United Kingdom | House Edit Track Benchmark Summary" at bounding box center [228, 46] width 162 height 51
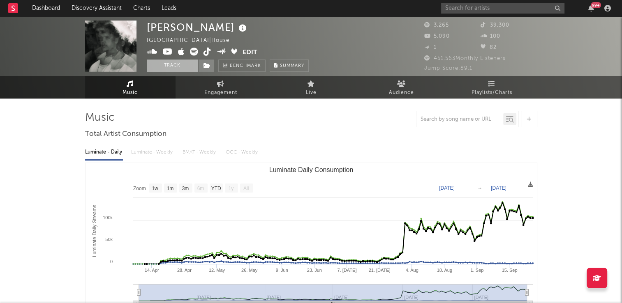
click at [172, 65] on button "Track" at bounding box center [172, 66] width 51 height 12
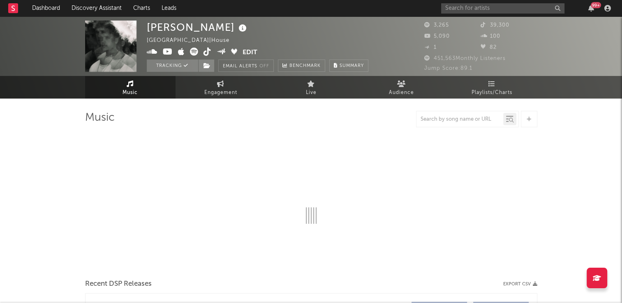
select select "1w"
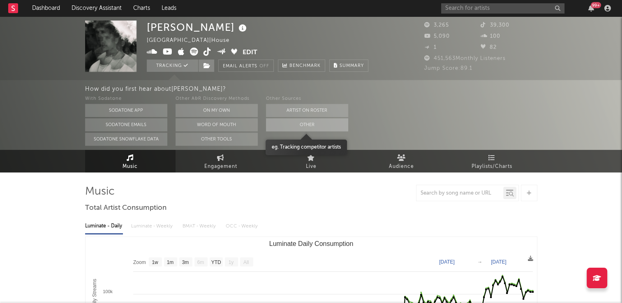
click at [297, 124] on button "Other" at bounding box center [307, 124] width 82 height 13
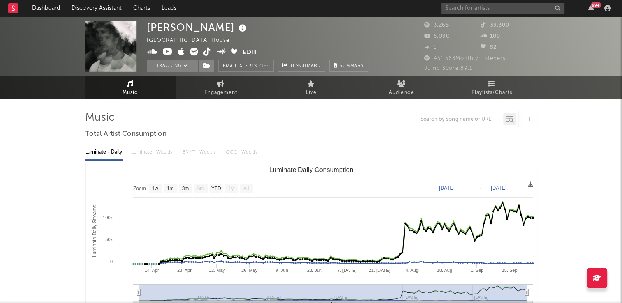
click at [149, 88] on link "Music" at bounding box center [130, 87] width 90 height 23
click at [207, 63] on icon at bounding box center [207, 66] width 7 height 6
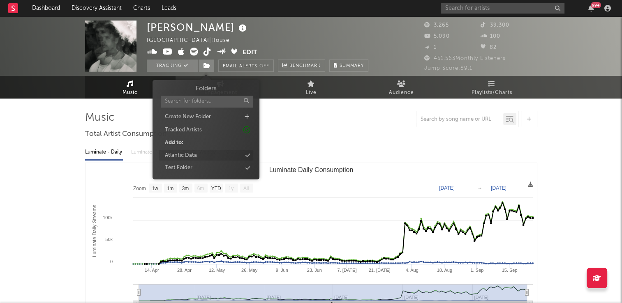
click at [196, 154] on div "Atlantic Data" at bounding box center [181, 156] width 32 height 8
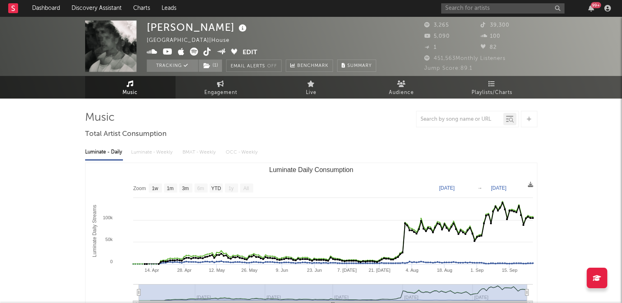
click at [286, 29] on div "Harry T United Kingdom | House Edit Tracking ( 1 ) Email Alerts Off Benchmark S…" at bounding box center [261, 46] width 229 height 51
click at [206, 53] on icon at bounding box center [208, 52] width 8 height 8
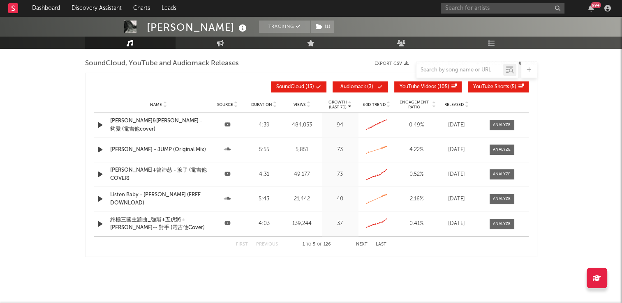
scroll to position [859, 0]
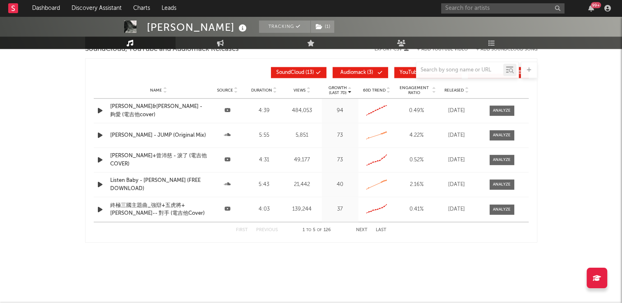
click at [362, 228] on button "Next" at bounding box center [362, 230] width 12 height 5
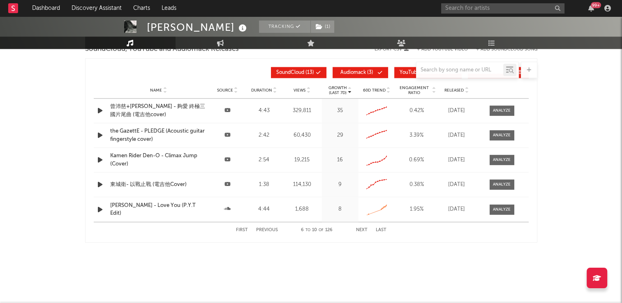
click at [362, 228] on button "Next" at bounding box center [362, 230] width 12 height 5
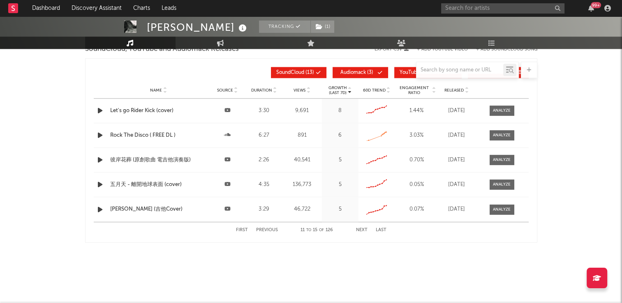
click at [362, 228] on button "Next" at bounding box center [362, 230] width 12 height 5
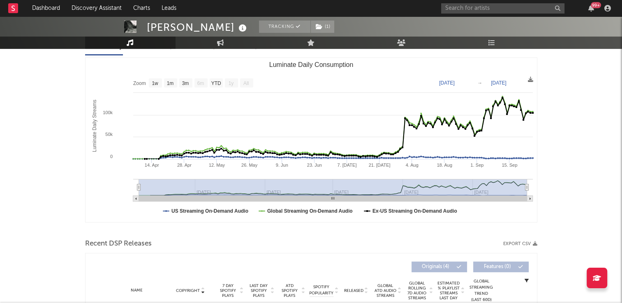
scroll to position [37, 0]
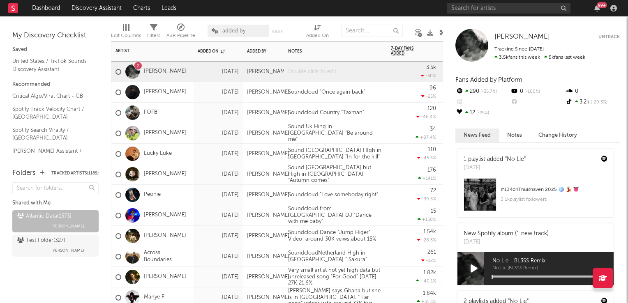
click at [314, 75] on div at bounding box center [335, 72] width 103 height 20
drag, startPoint x: 442, startPoint y: 33, endPoint x: 399, endPoint y: 47, distance: 45.1
click at [442, 33] on icon at bounding box center [443, 33] width 6 height 6
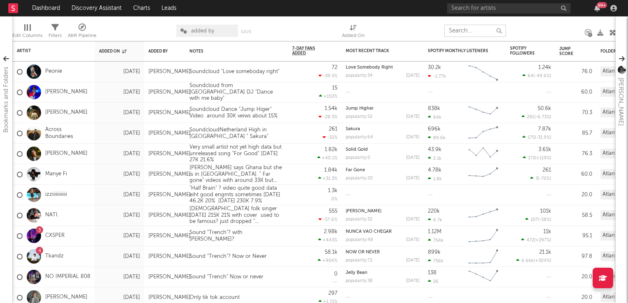
click at [465, 31] on input "text" at bounding box center [475, 31] width 62 height 12
type input "twin"
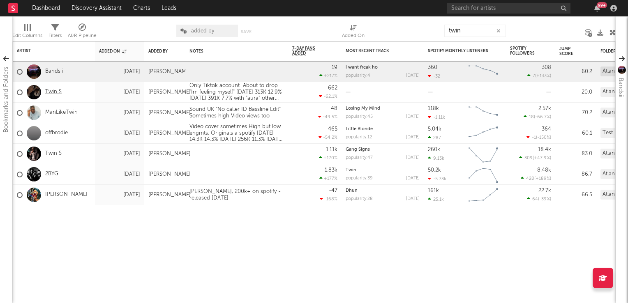
click at [56, 93] on link "Twin S" at bounding box center [53, 92] width 16 height 7
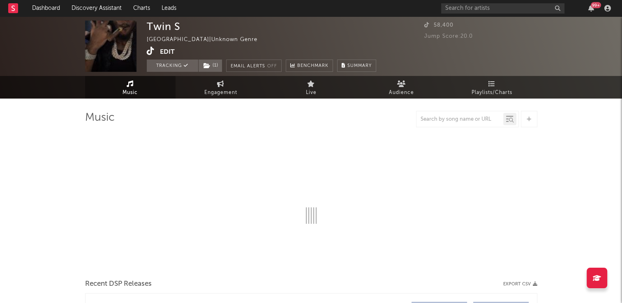
select select "1w"
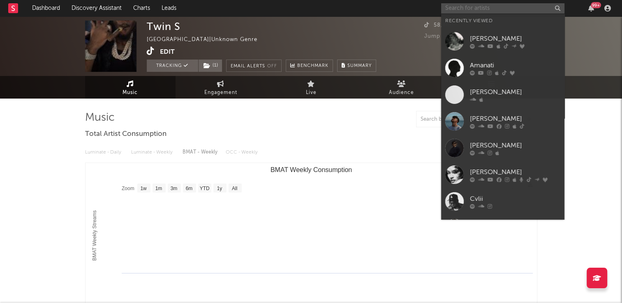
click at [528, 8] on input "text" at bounding box center [502, 8] width 123 height 10
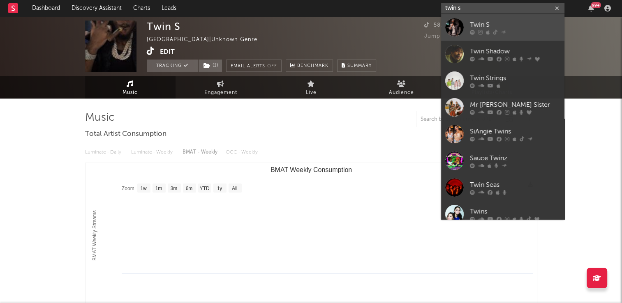
type input "twin s"
click at [475, 22] on div "Twin S" at bounding box center [515, 25] width 90 height 10
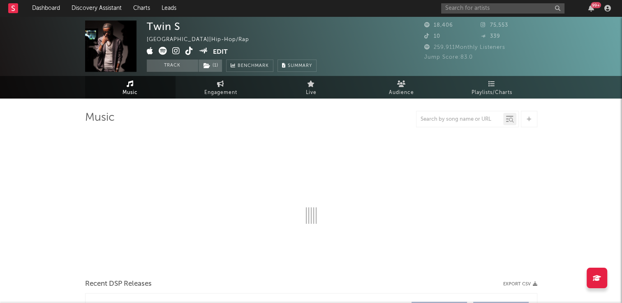
select select "6m"
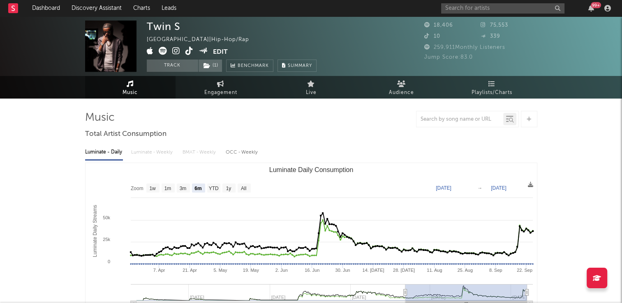
click at [189, 53] on icon at bounding box center [189, 51] width 8 height 8
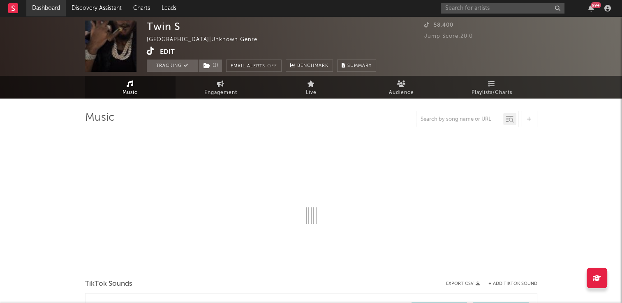
select select "1w"
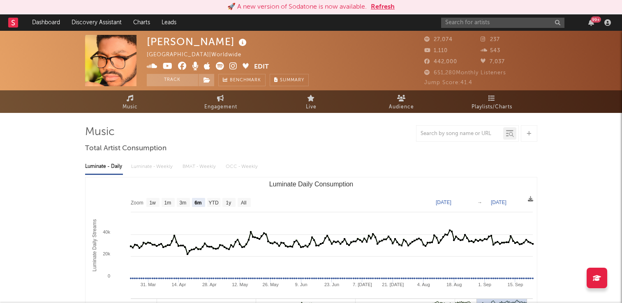
select select "6m"
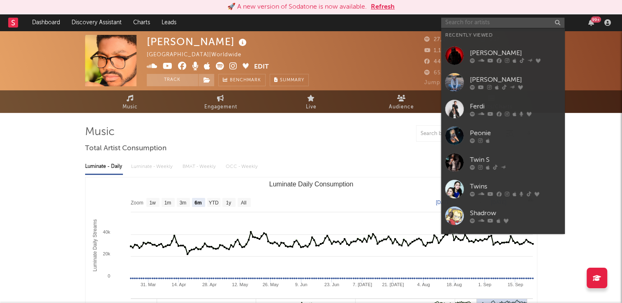
click at [513, 22] on input "text" at bounding box center [502, 23] width 123 height 10
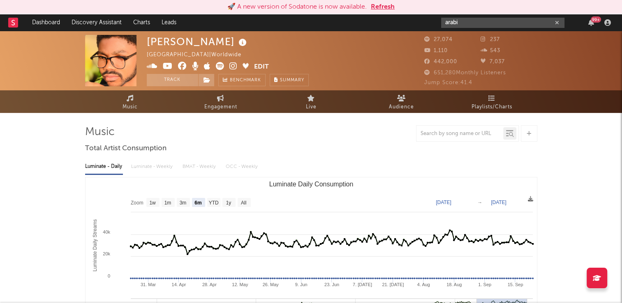
type input "arabi"
